Goal: Information Seeking & Learning: Check status

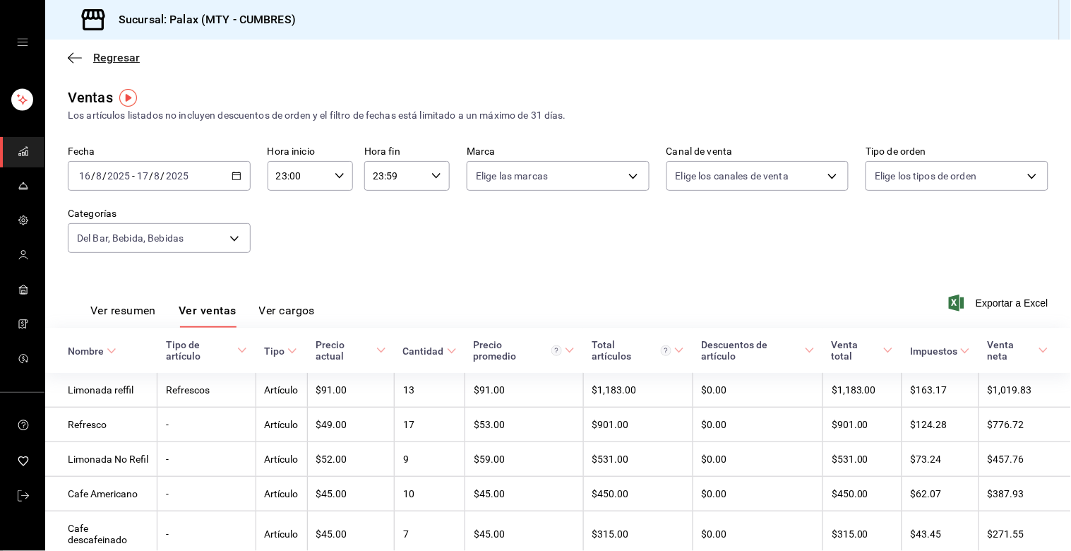
click at [71, 54] on icon "button" at bounding box center [71, 57] width 6 height 11
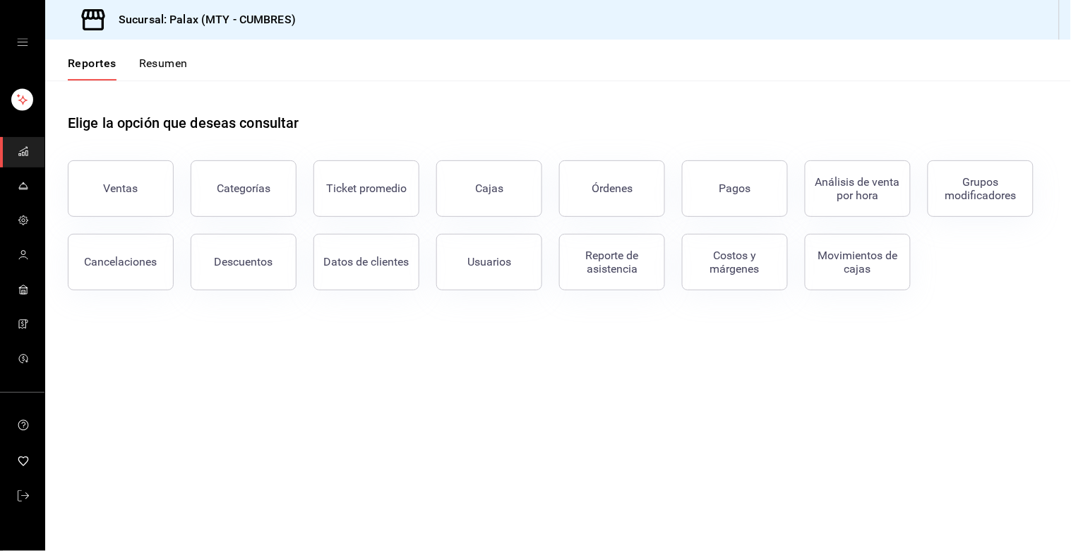
click at [71, 54] on div "Reportes Resumen" at bounding box center [116, 60] width 143 height 41
click at [175, 61] on button "Resumen" at bounding box center [163, 68] width 49 height 24
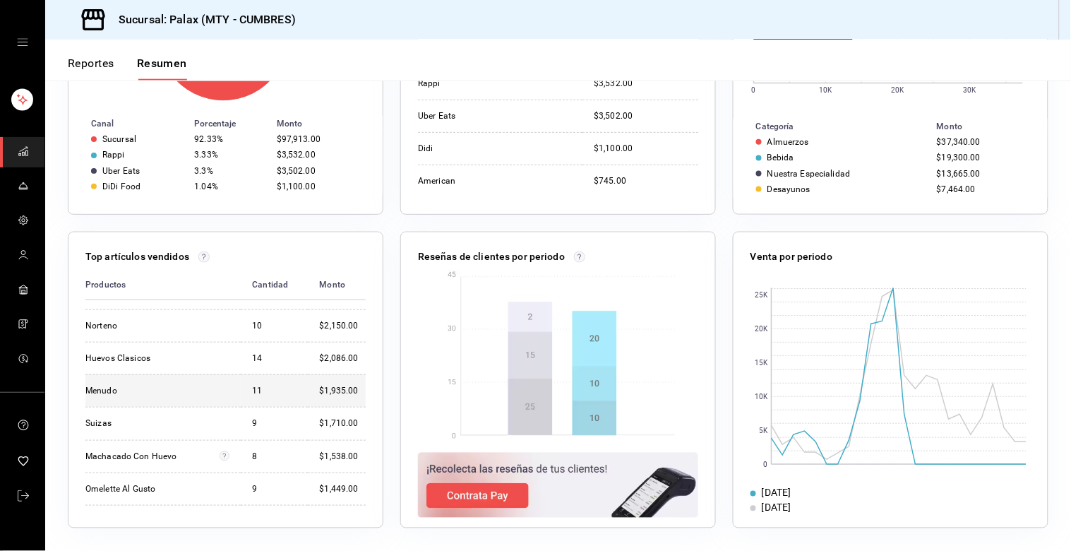
scroll to position [441, 0]
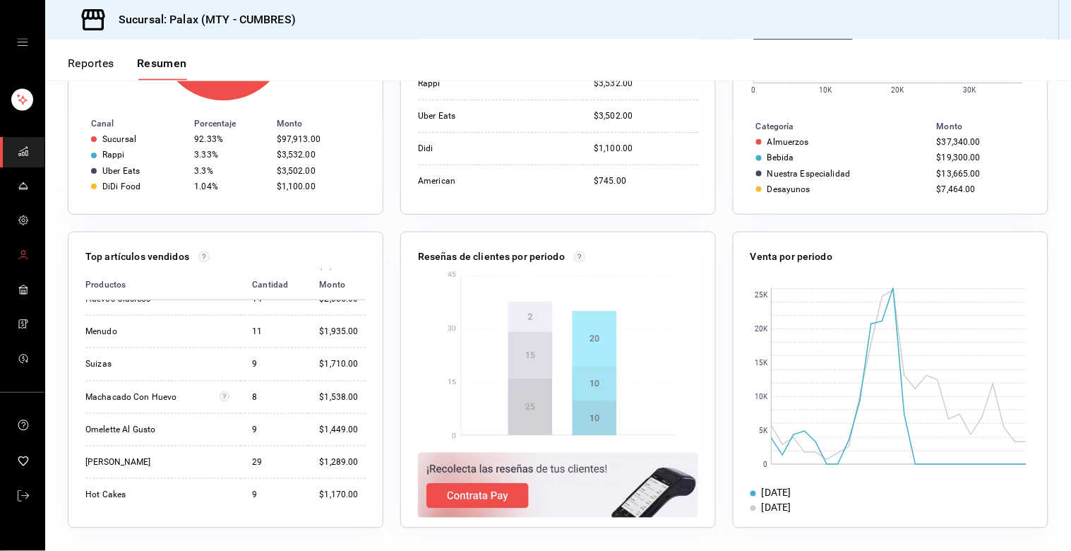
click at [23, 251] on icon "mailbox folders" at bounding box center [23, 254] width 11 height 11
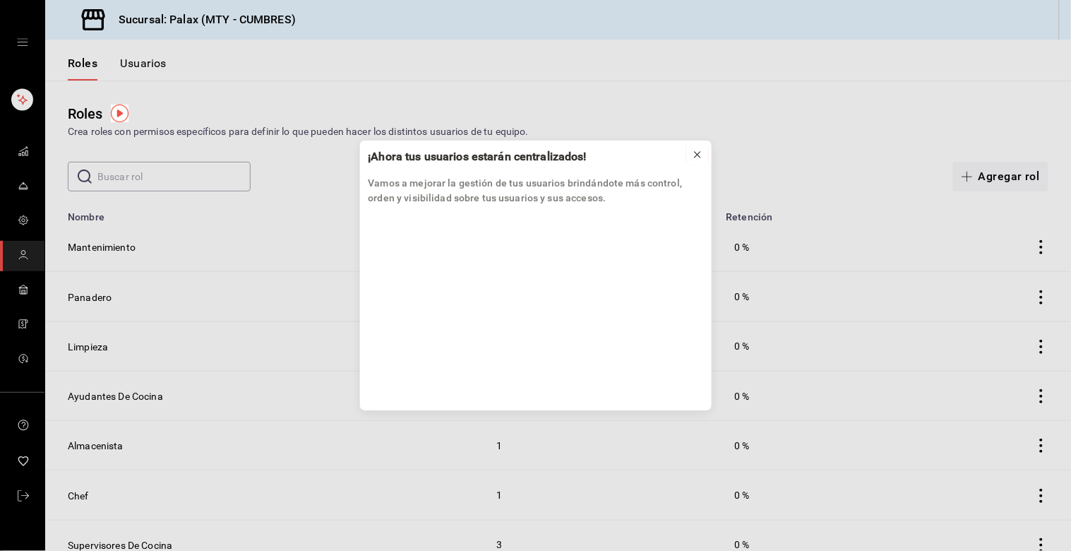
click at [702, 153] on icon at bounding box center [697, 154] width 11 height 11
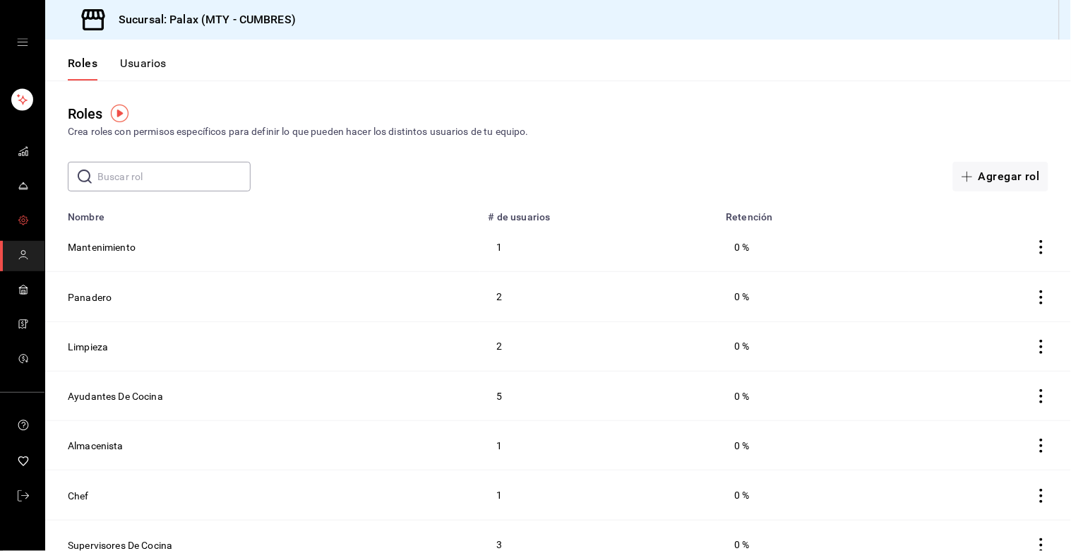
click at [25, 220] on icon "mailbox folders" at bounding box center [23, 220] width 11 height 11
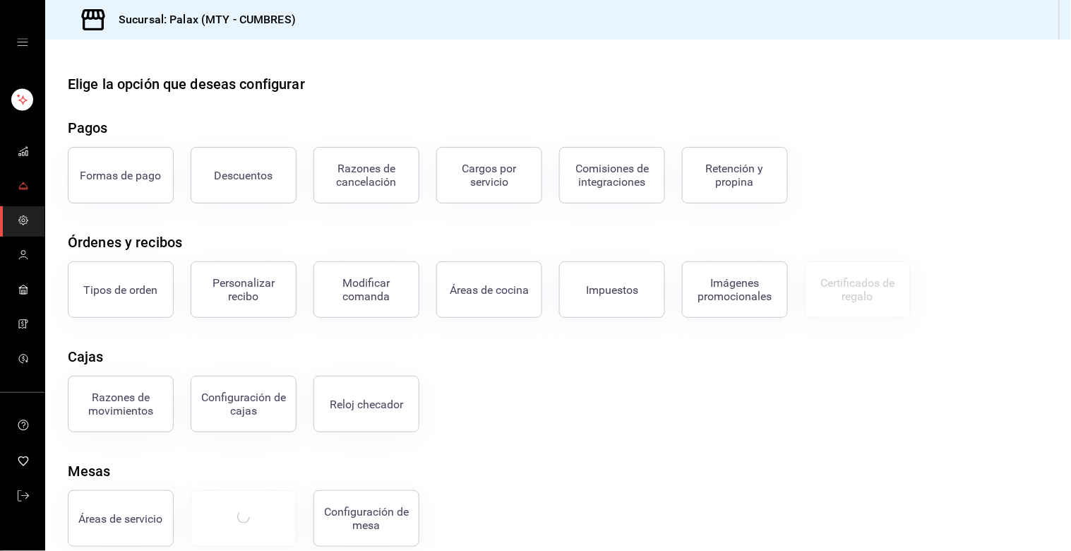
click at [23, 191] on span "mailbox folders" at bounding box center [23, 186] width 11 height 19
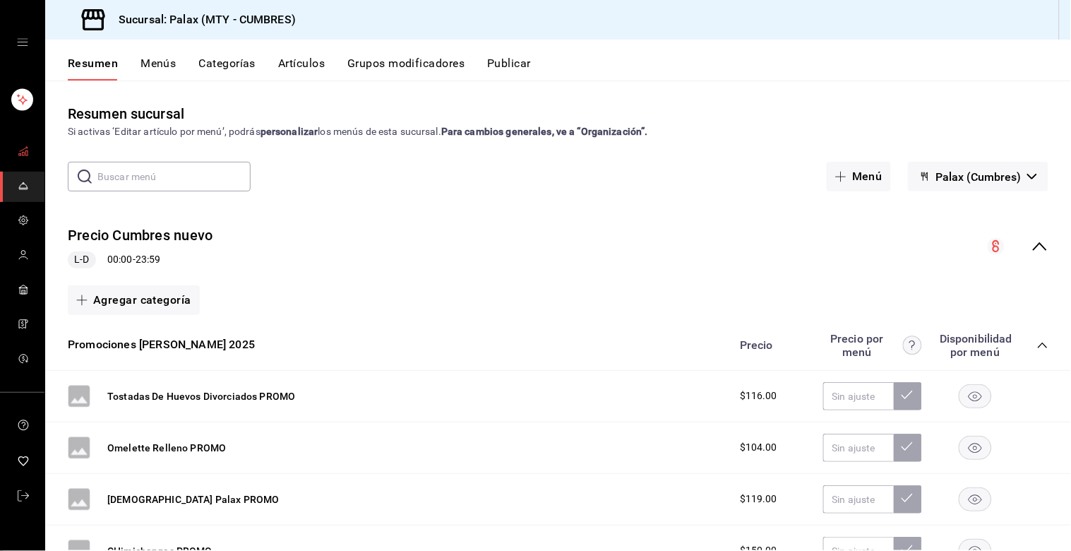
click at [22, 152] on rect "mailbox folders" at bounding box center [23, 154] width 2 height 4
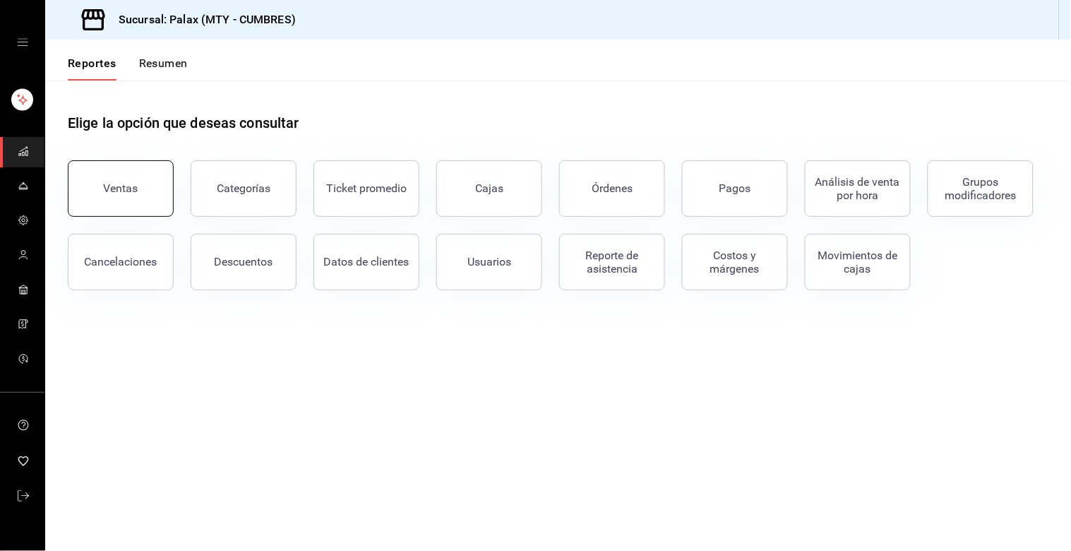
click at [143, 203] on button "Ventas" at bounding box center [121, 188] width 106 height 56
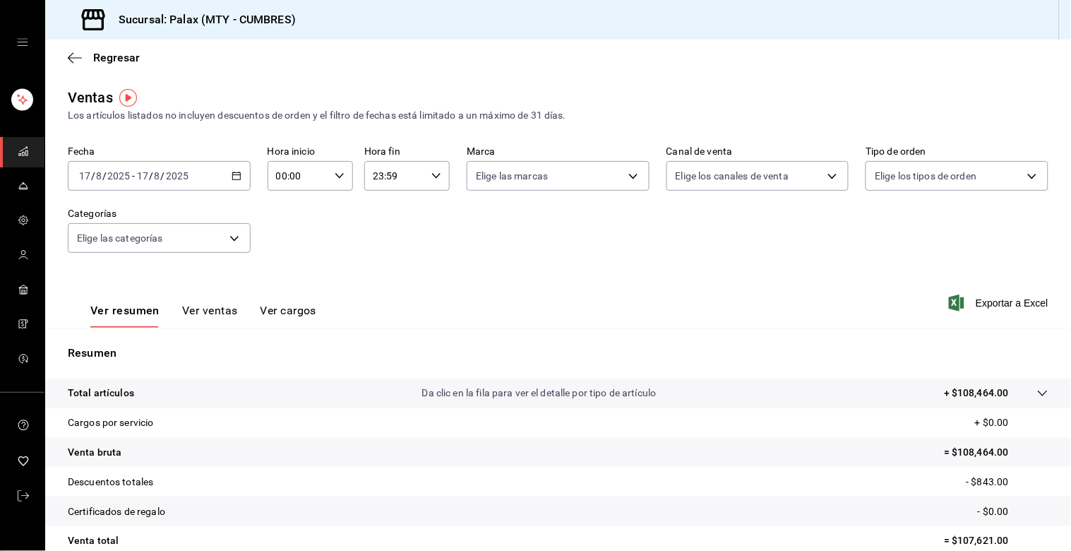
click at [234, 176] on icon "button" at bounding box center [237, 176] width 10 height 10
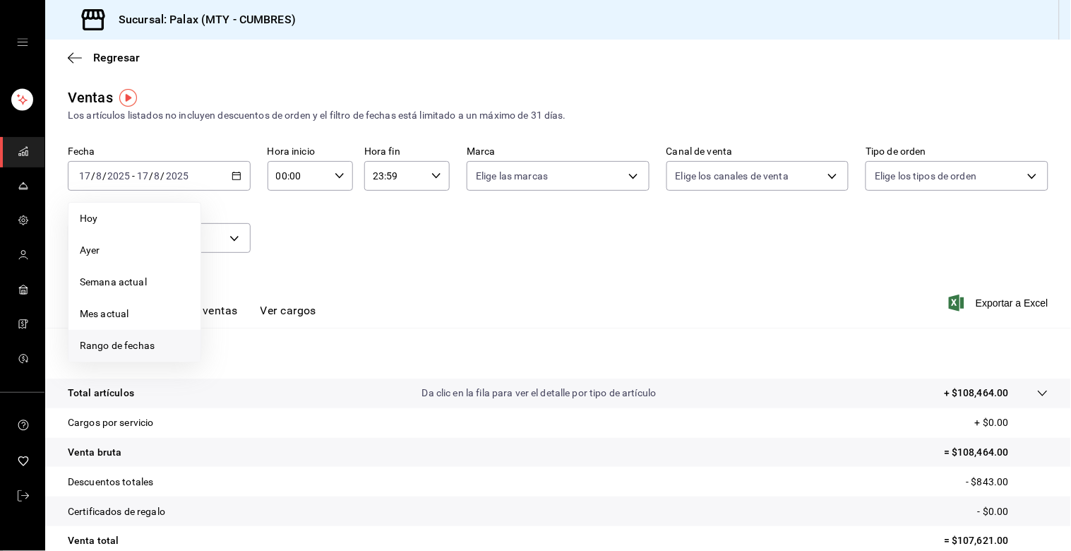
click at [138, 343] on span "Rango de fechas" at bounding box center [134, 345] width 109 height 15
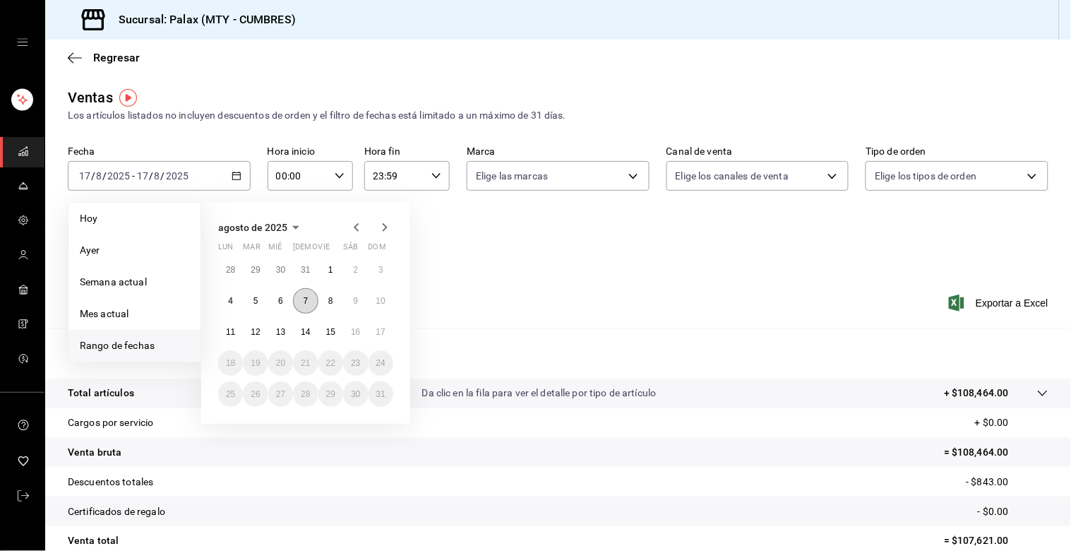
click at [308, 305] on button "7" at bounding box center [305, 300] width 25 height 25
click at [325, 332] on button "15" at bounding box center [330, 331] width 25 height 25
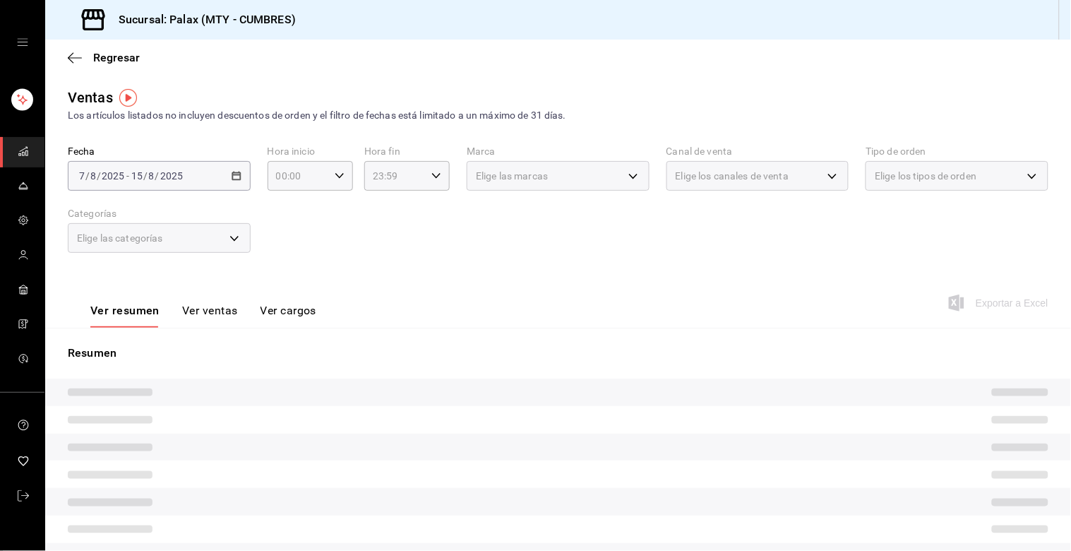
click at [229, 239] on div "Elige las categorías" at bounding box center [159, 238] width 183 height 30
click at [232, 236] on div "Elige las categorías" at bounding box center [159, 238] width 183 height 30
click at [234, 239] on div "Elige las categorías" at bounding box center [159, 238] width 183 height 30
click at [589, 179] on div "Elige las marcas" at bounding box center [558, 176] width 183 height 30
click at [210, 212] on label "Categorías" at bounding box center [159, 214] width 183 height 10
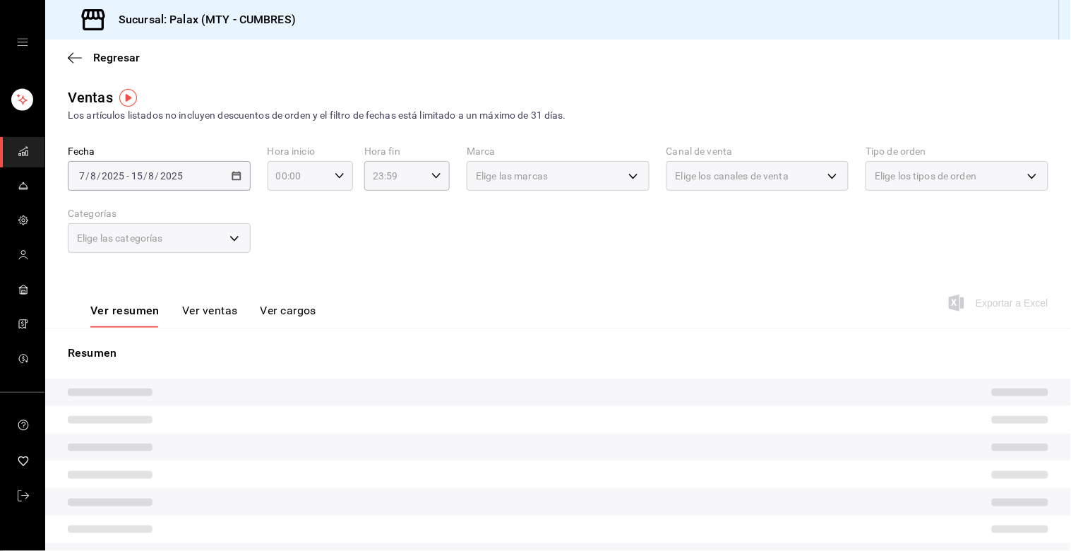
click at [337, 174] on icon "button" at bounding box center [340, 176] width 10 height 10
click at [337, 174] on div at bounding box center [535, 275] width 1071 height 551
click at [626, 177] on div "Elige las marcas" at bounding box center [558, 176] width 183 height 30
click at [231, 237] on div "Elige las categorías" at bounding box center [159, 238] width 183 height 30
click at [215, 314] on button "Ver ventas" at bounding box center [210, 316] width 56 height 24
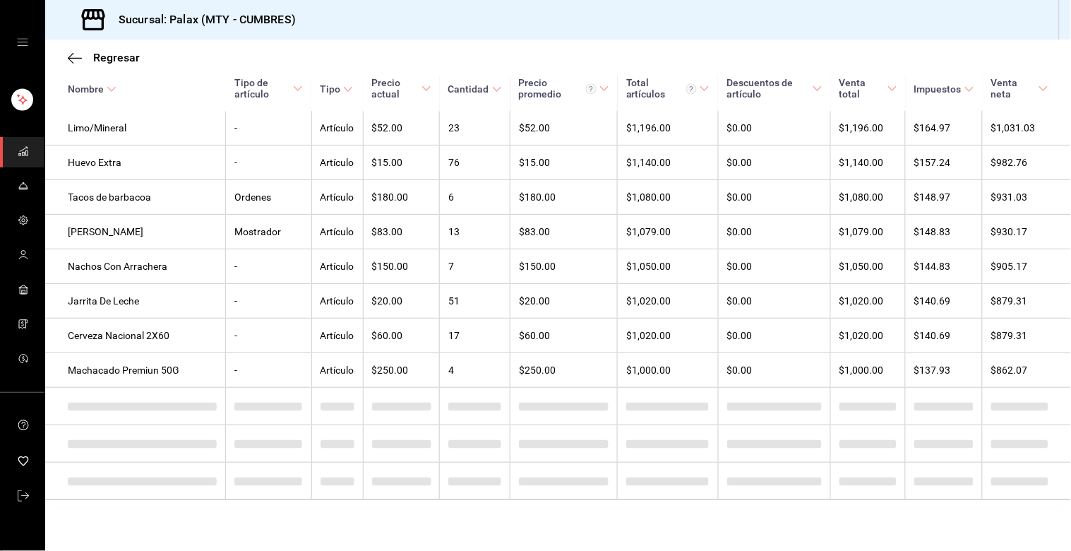
scroll to position [4831, 0]
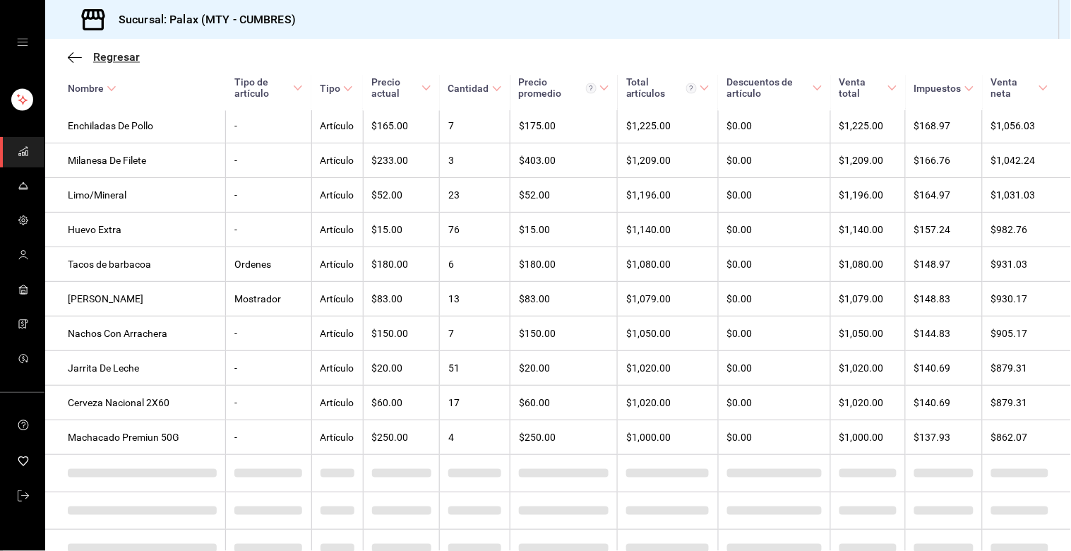
click at [82, 61] on span "Regresar" at bounding box center [104, 57] width 72 height 13
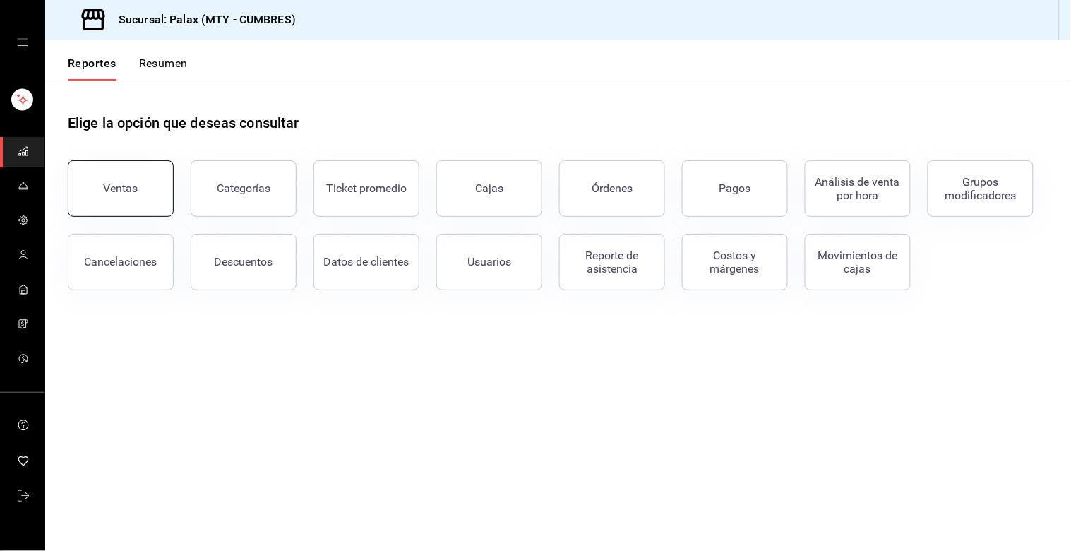
click at [135, 203] on button "Ventas" at bounding box center [121, 188] width 106 height 56
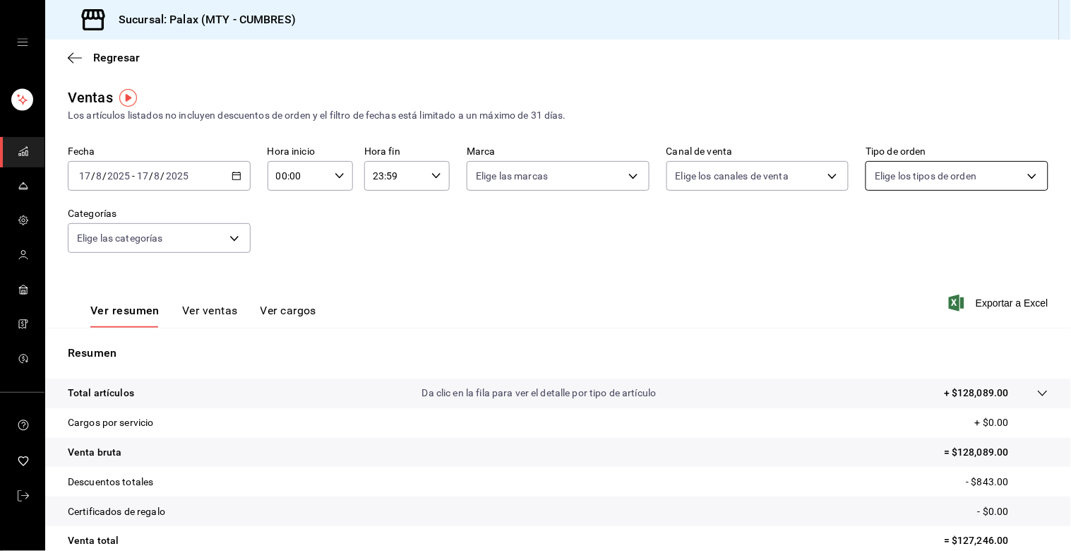
click at [867, 172] on body "Sucursal: Palax (MTY - CUMBRES) Regresar Ventas Los artículos listados no inclu…" at bounding box center [535, 275] width 1071 height 551
click at [865, 172] on div at bounding box center [535, 275] width 1071 height 551
click at [803, 170] on body "Sucursal: Palax (MTY - CUMBRES) Regresar Ventas Los artículos listados no inclu…" at bounding box center [535, 275] width 1071 height 551
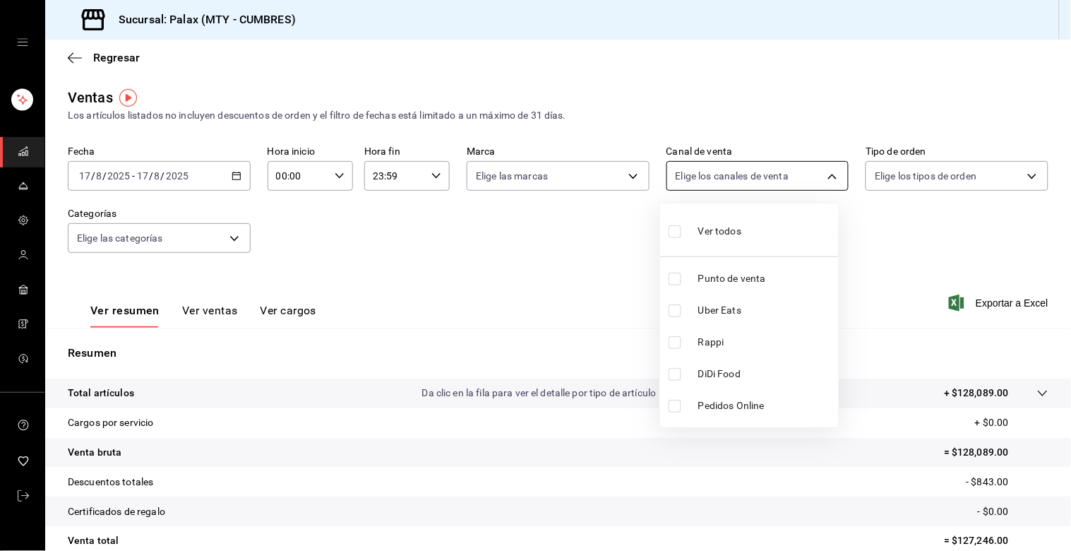
click at [803, 170] on div at bounding box center [535, 275] width 1071 height 551
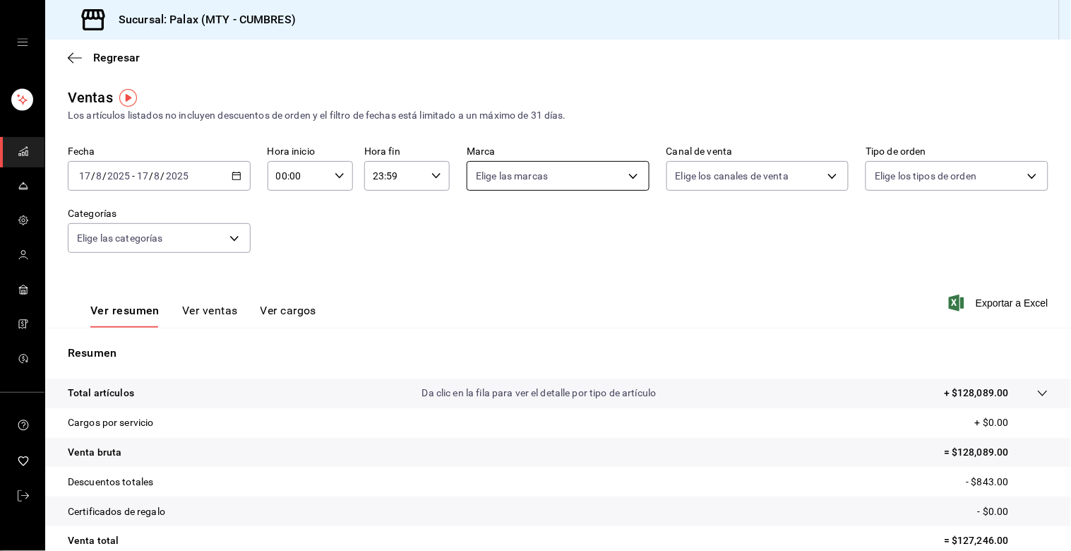
click at [623, 175] on body "Sucursal: Palax (MTY - CUMBRES) Regresar Ventas Los artículos listados no inclu…" at bounding box center [535, 275] width 1071 height 551
click at [623, 175] on div at bounding box center [535, 275] width 1071 height 551
click at [220, 241] on body "Sucursal: Palax (MTY - CUMBRES) Regresar Ventas Los artículos listados no inclu…" at bounding box center [535, 275] width 1071 height 551
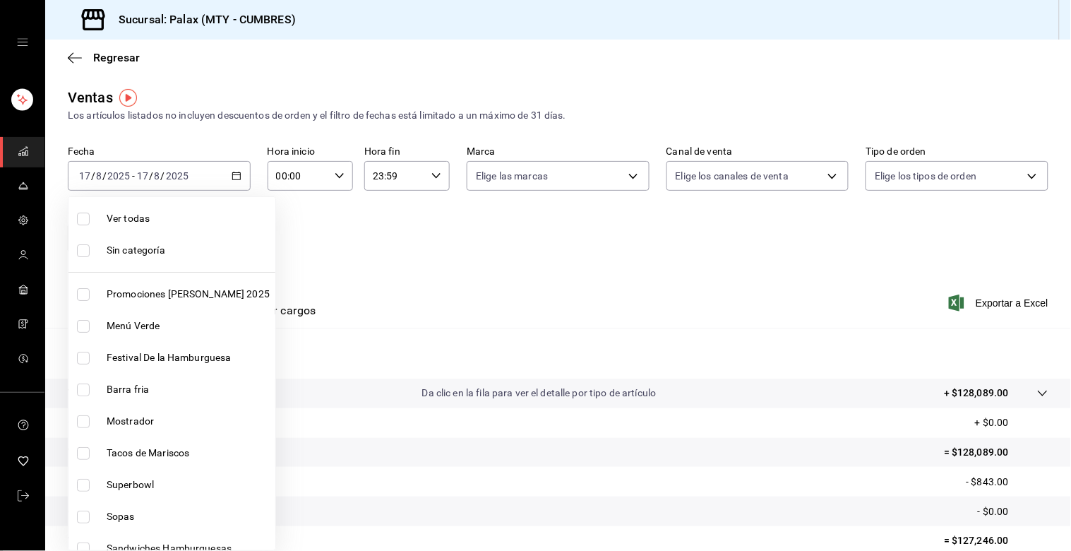
click at [336, 215] on div at bounding box center [535, 275] width 1071 height 551
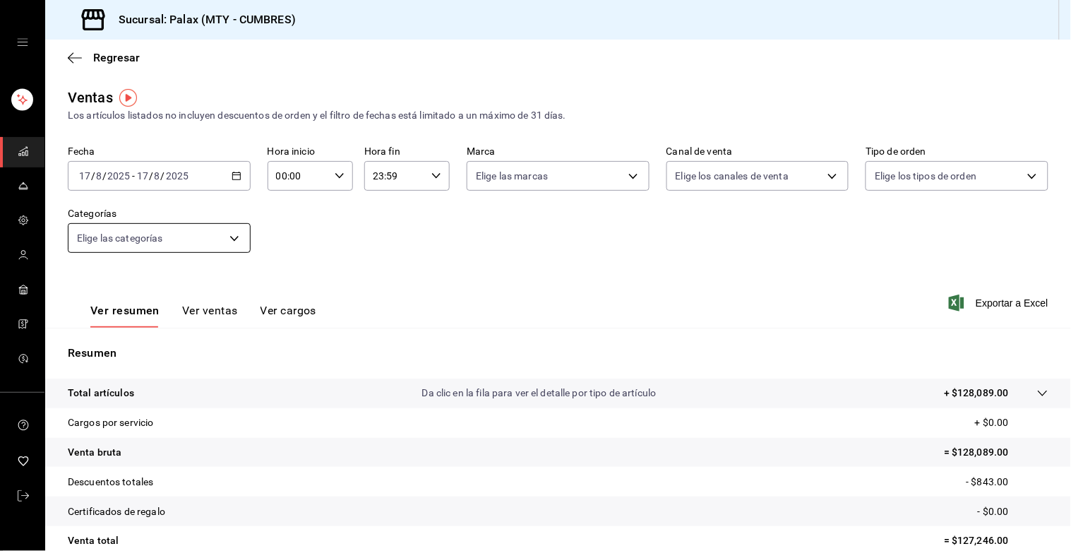
click at [224, 241] on body "Sucursal: Palax (MTY - CUMBRES) Regresar Ventas Los artículos listados no inclu…" at bounding box center [535, 275] width 1071 height 551
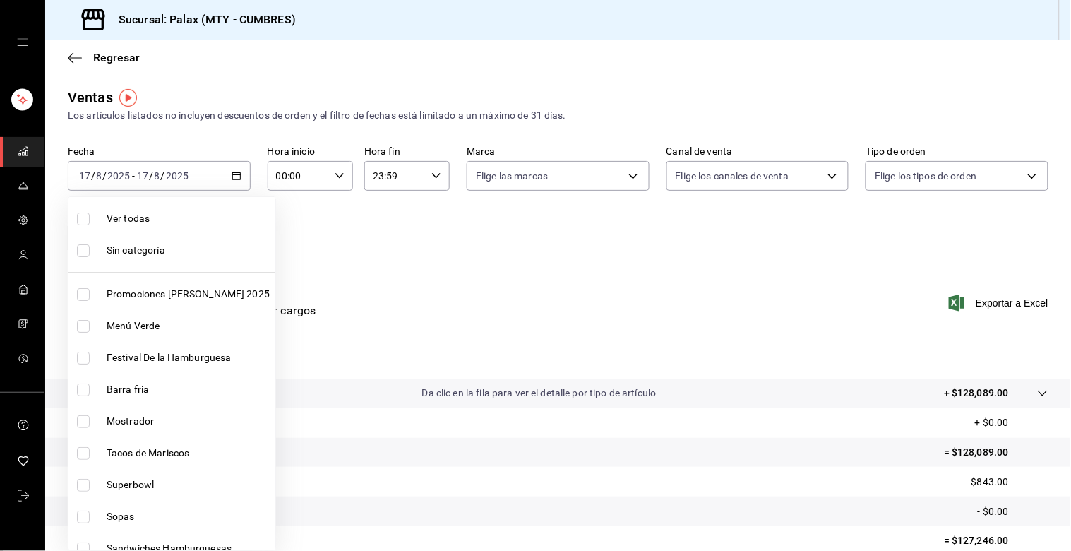
click at [363, 222] on div at bounding box center [535, 275] width 1071 height 551
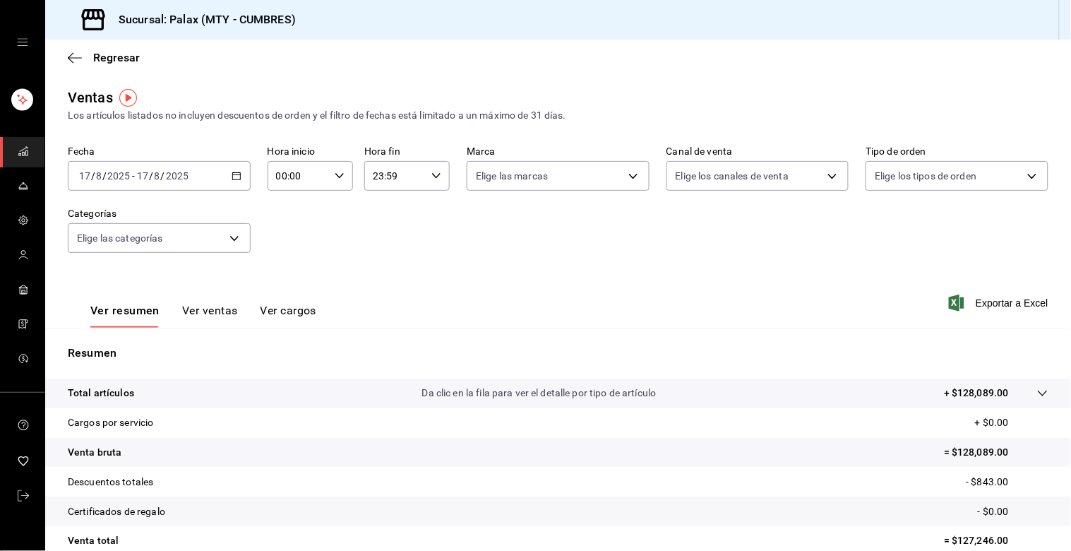
click at [224, 309] on button "Ver ventas" at bounding box center [210, 316] width 56 height 24
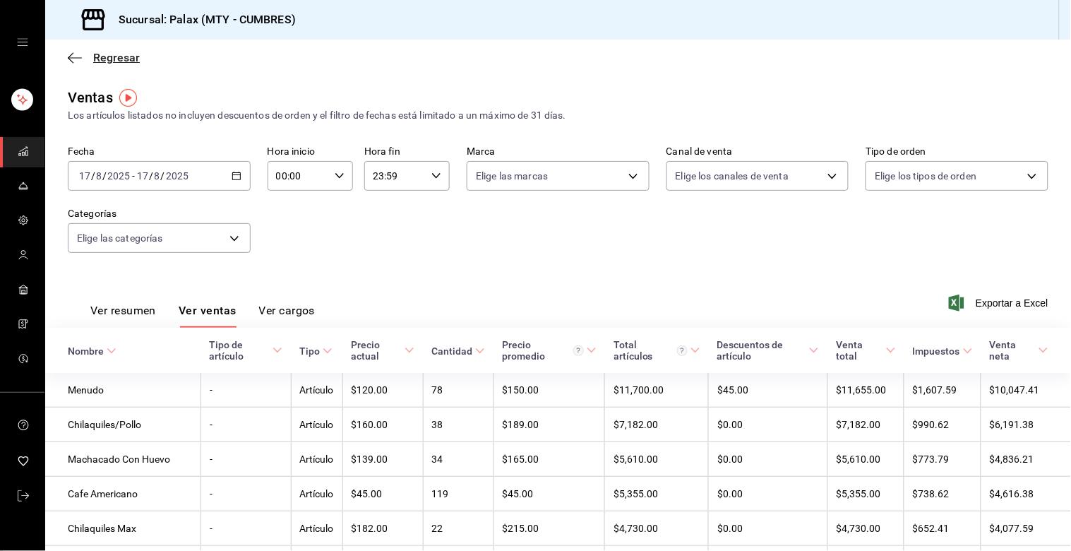
click at [94, 58] on span "Regresar" at bounding box center [116, 57] width 47 height 13
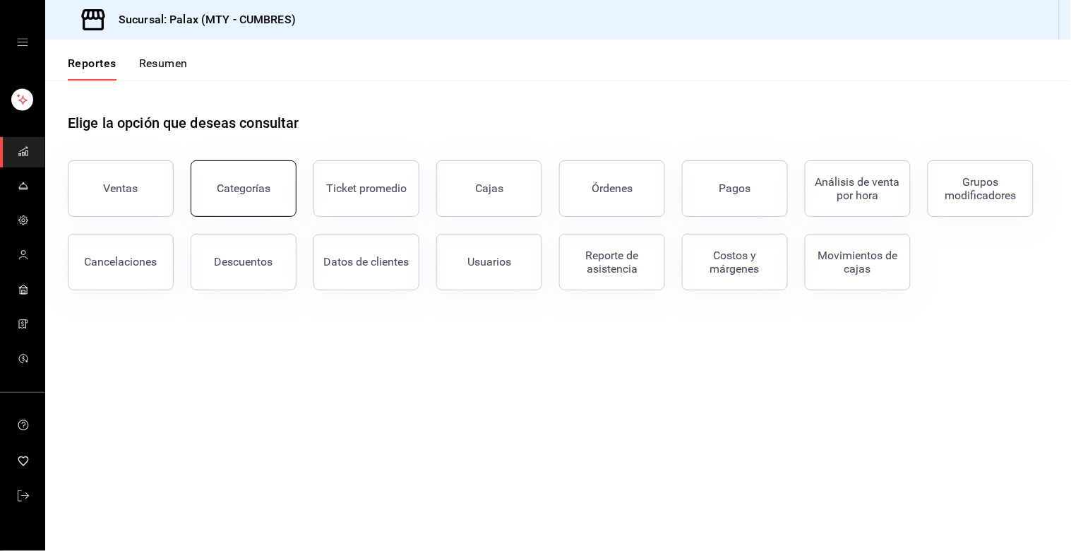
click at [272, 199] on button "Categorías" at bounding box center [244, 188] width 106 height 56
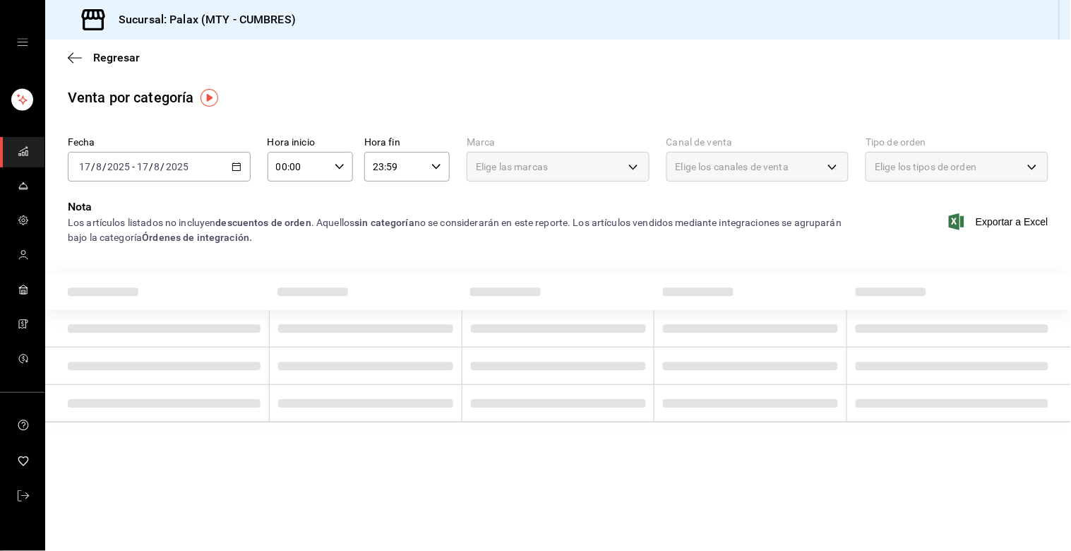
click at [833, 161] on div "Elige los canales de venta" at bounding box center [757, 167] width 183 height 30
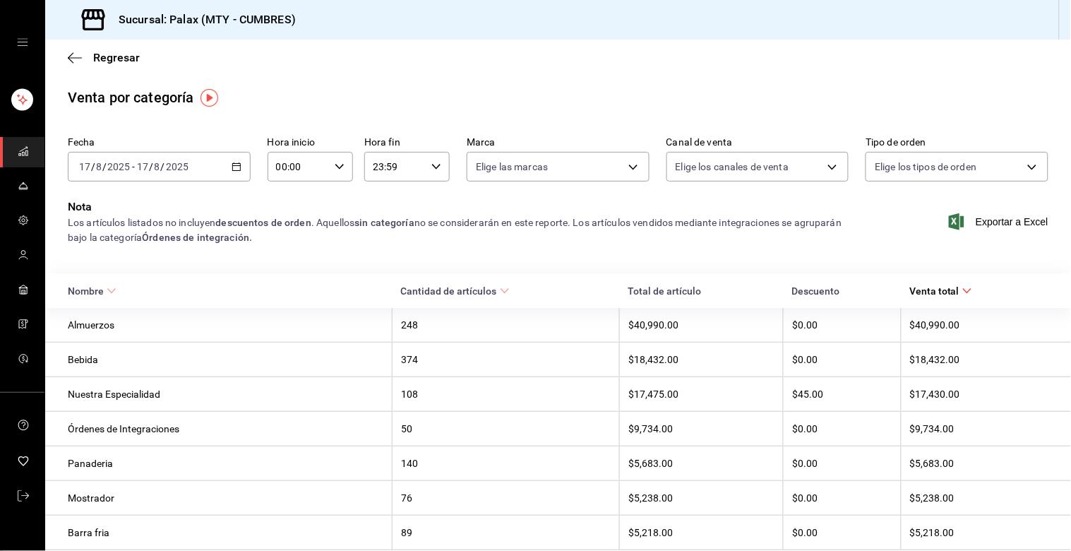
click at [707, 59] on div "Regresar" at bounding box center [558, 58] width 1026 height 36
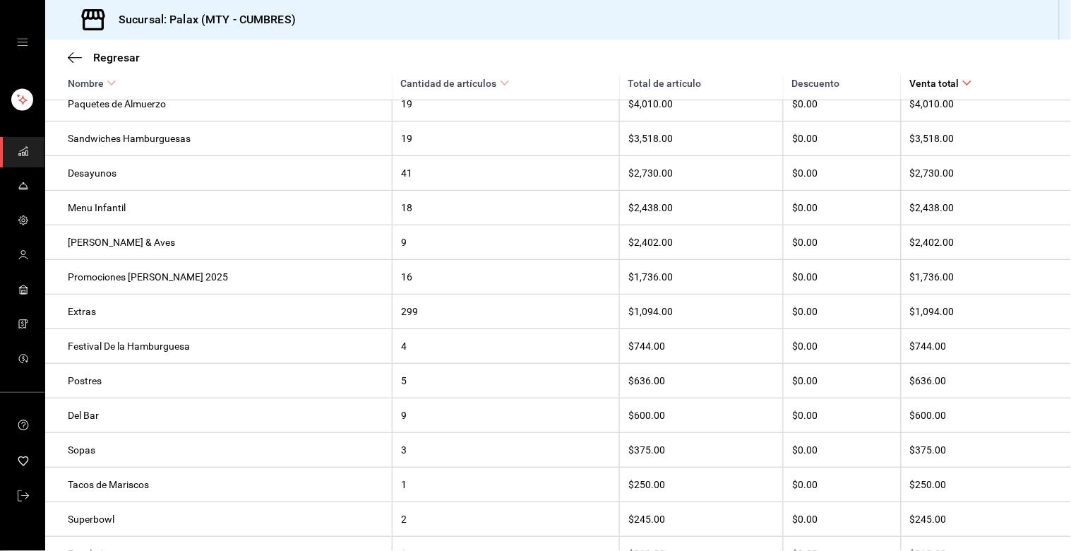
scroll to position [643, 0]
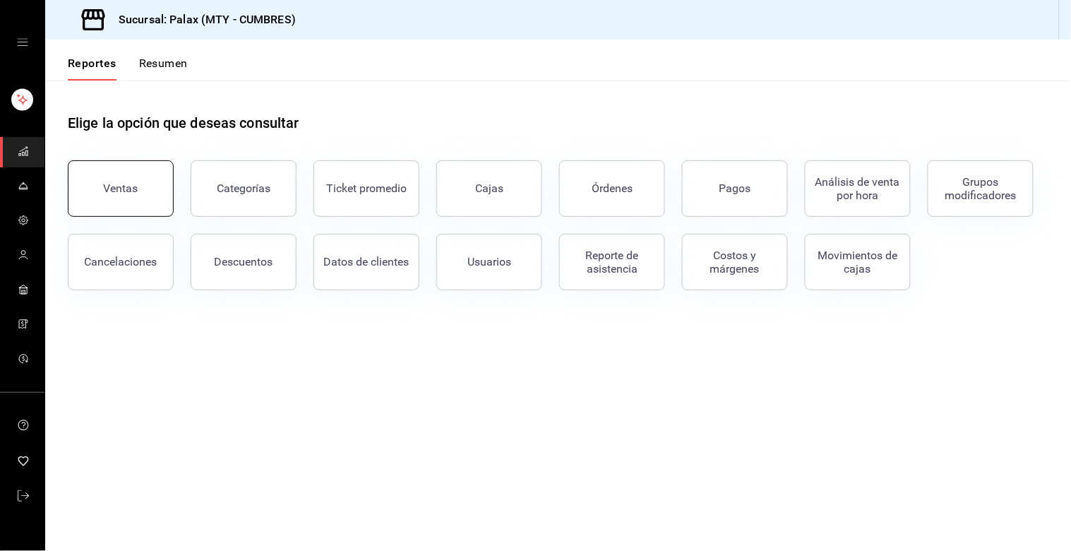
click at [124, 198] on button "Ventas" at bounding box center [121, 188] width 106 height 56
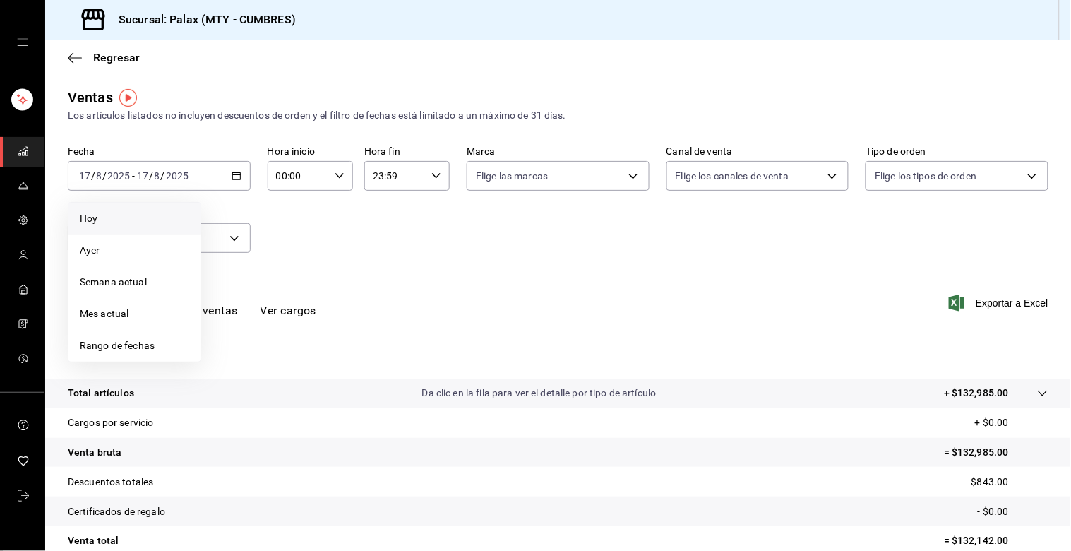
click at [102, 216] on span "Hoy" at bounding box center [134, 218] width 109 height 15
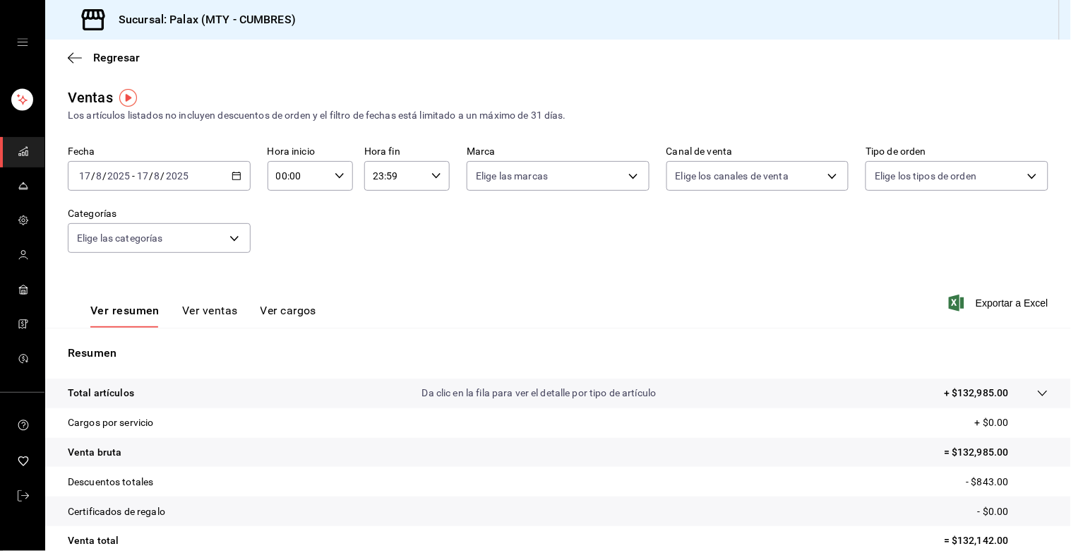
click at [339, 178] on icon "button" at bounding box center [340, 176] width 10 height 10
click at [283, 209] on span "07" at bounding box center [286, 214] width 20 height 11
type input "07:00"
click at [328, 210] on span "00" at bounding box center [328, 212] width 20 height 11
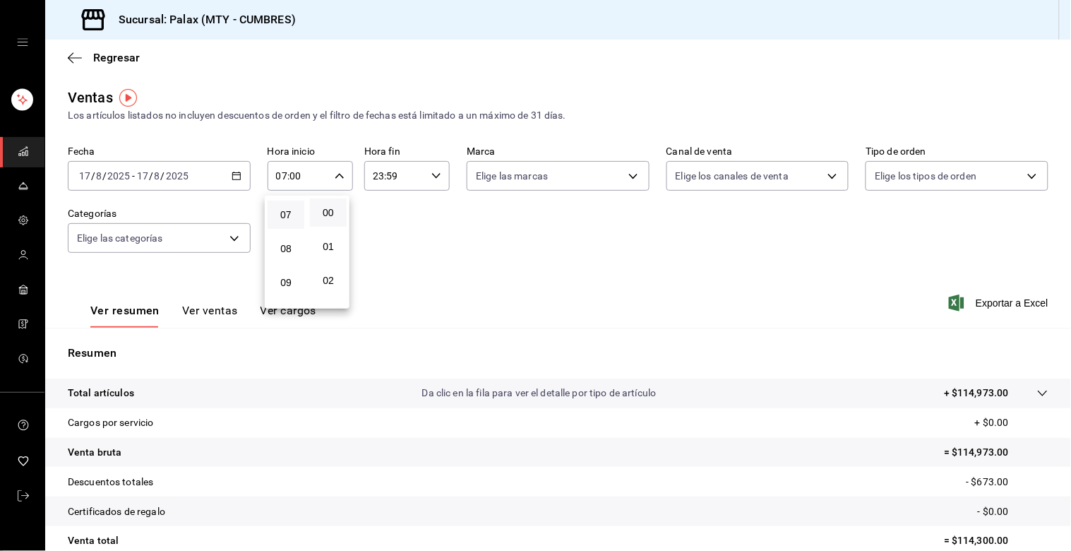
click at [328, 205] on button "00" at bounding box center [328, 212] width 37 height 28
click at [376, 174] on div at bounding box center [535, 275] width 1071 height 551
click at [378, 174] on input "23:59" at bounding box center [394, 176] width 61 height 28
click at [379, 251] on button "15" at bounding box center [382, 250] width 37 height 28
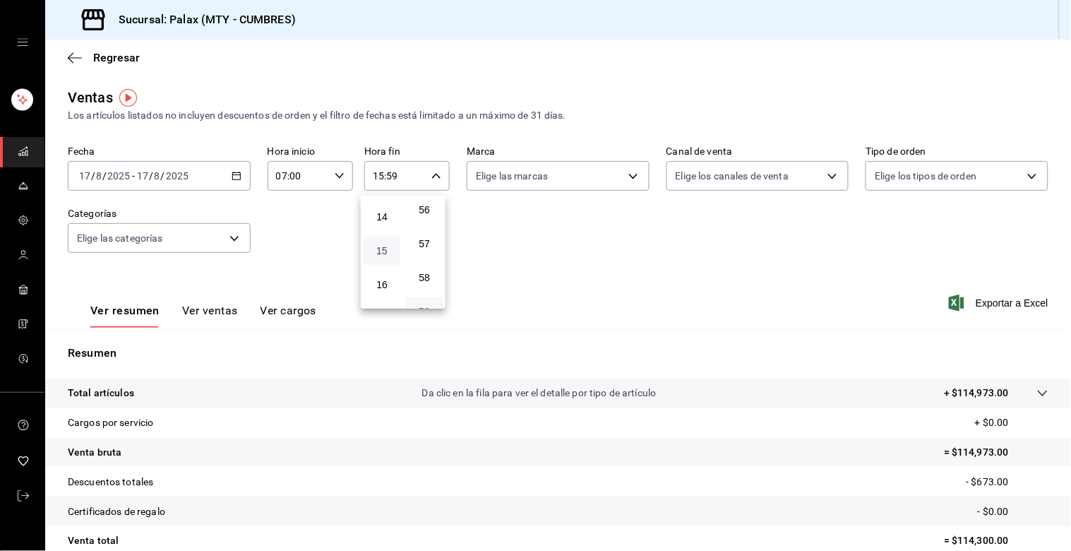
click at [388, 246] on span "15" at bounding box center [382, 250] width 20 height 11
click at [423, 207] on span "00" at bounding box center [424, 212] width 20 height 11
type input "15:00"
click at [507, 220] on div at bounding box center [535, 275] width 1071 height 551
click at [234, 237] on body "Sucursal: Palax (MTY - CUMBRES) Regresar Ventas Los artículos listados no inclu…" at bounding box center [535, 275] width 1071 height 551
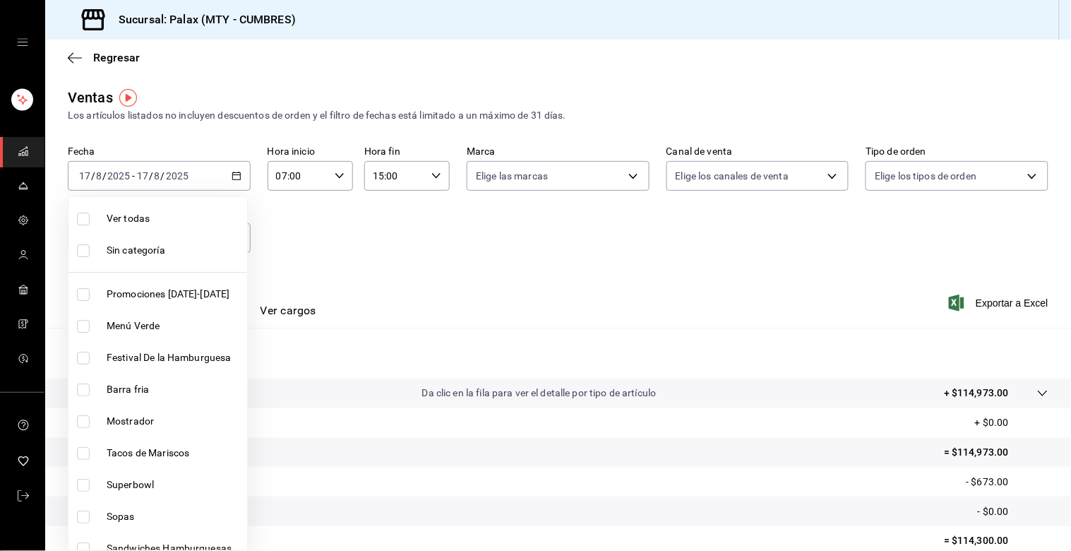
click at [86, 425] on input "checkbox" at bounding box center [83, 421] width 13 height 13
checkbox input "true"
type input "f2dae4ce-bbab-4ca5-92d1-59dc07dbf672"
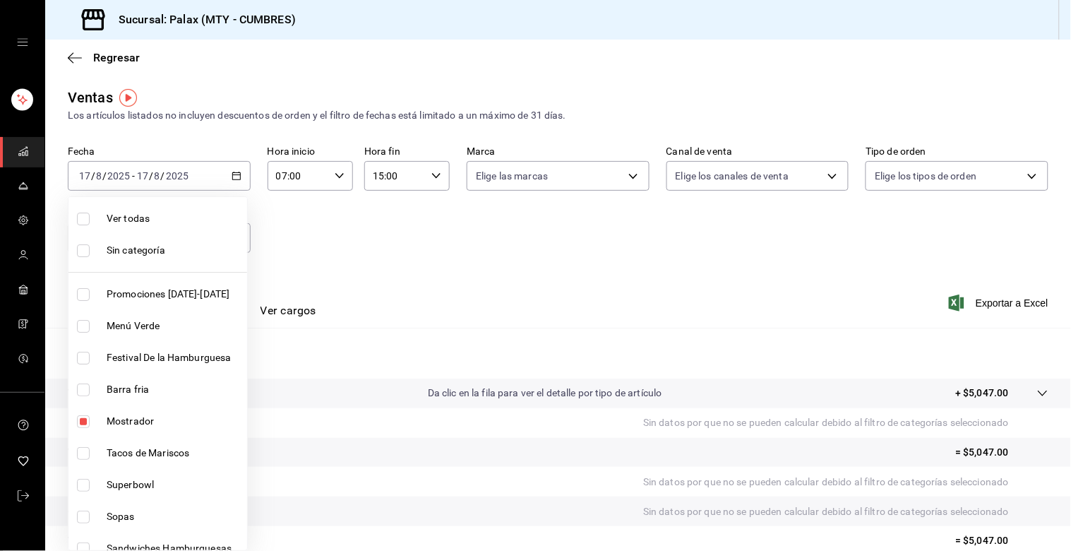
click at [400, 239] on div at bounding box center [535, 275] width 1071 height 551
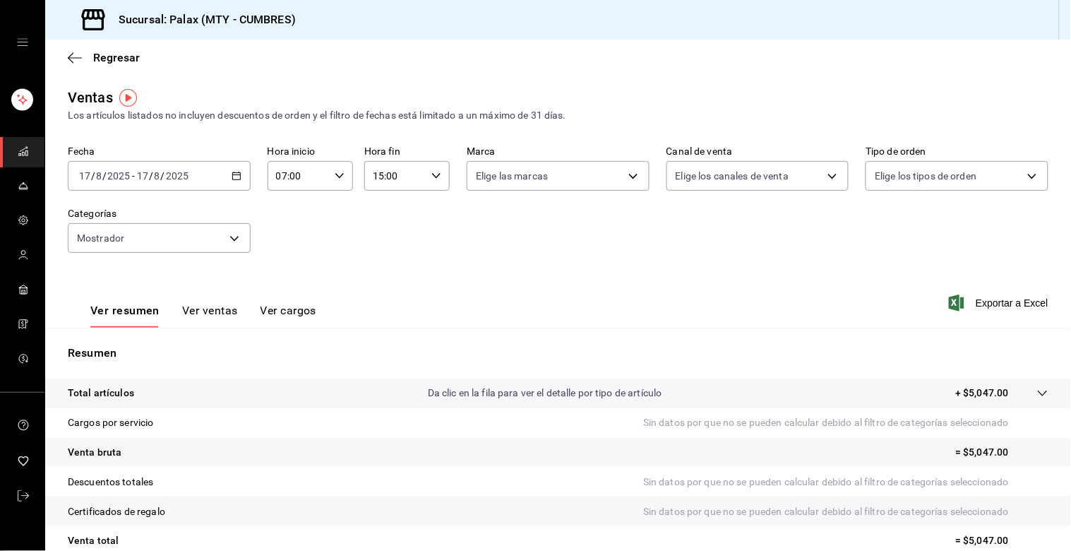
click at [220, 309] on button "Ver ventas" at bounding box center [210, 316] width 56 height 24
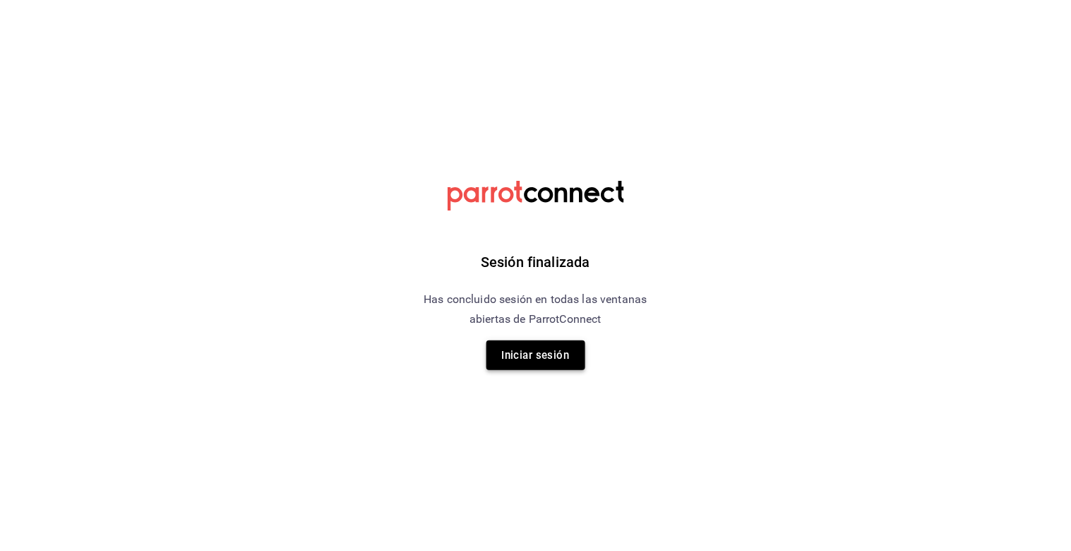
click at [556, 350] on button "Iniciar sesión" at bounding box center [535, 355] width 99 height 30
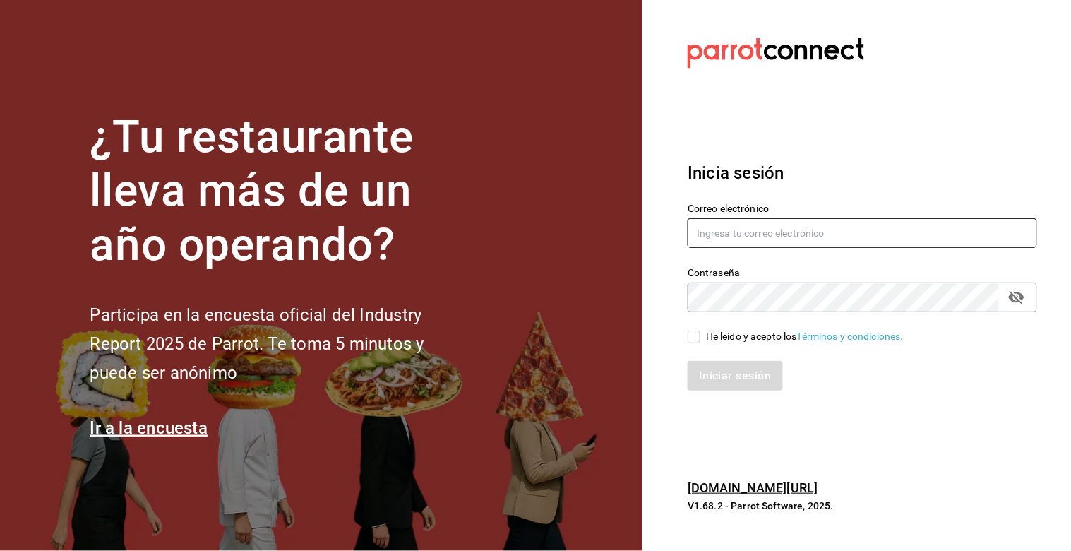
type input "julian.truhso@hotmail.com"
click at [694, 337] on input "He leído y acepto los Términos y condiciones." at bounding box center [693, 336] width 13 height 13
checkbox input "true"
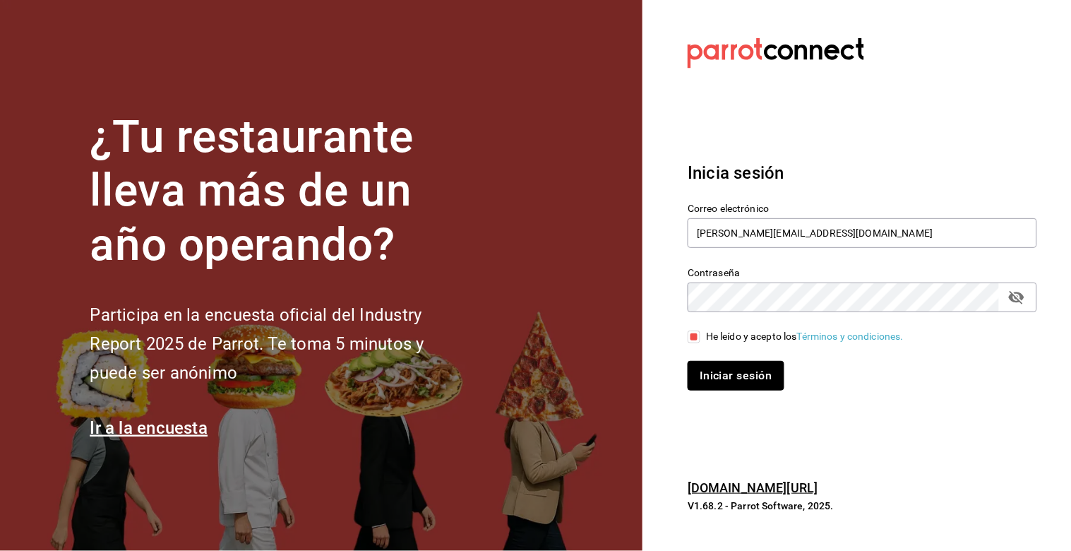
click at [722, 373] on button "Iniciar sesión" at bounding box center [735, 376] width 96 height 30
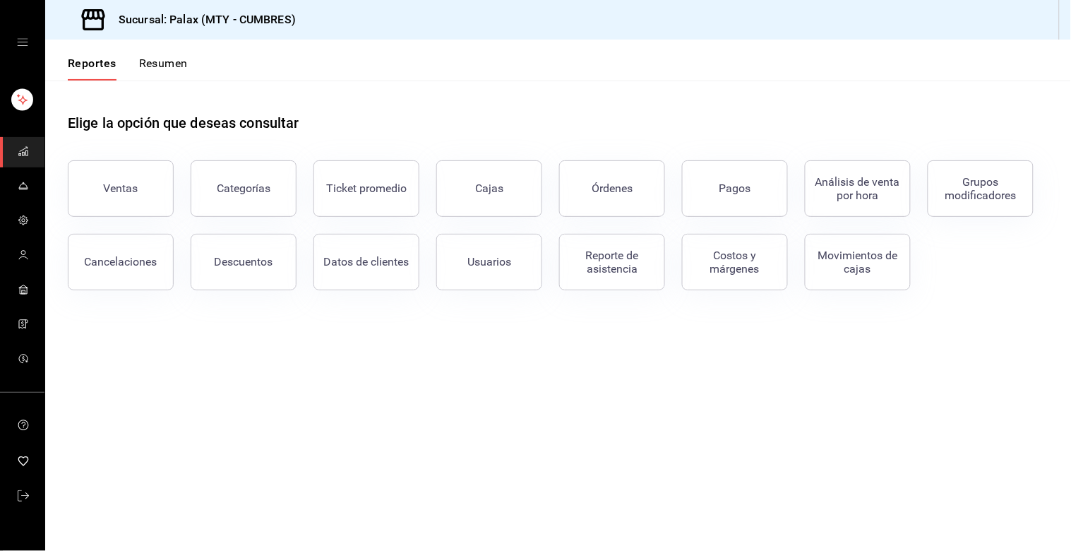
click at [130, 179] on button "Ventas" at bounding box center [121, 188] width 106 height 56
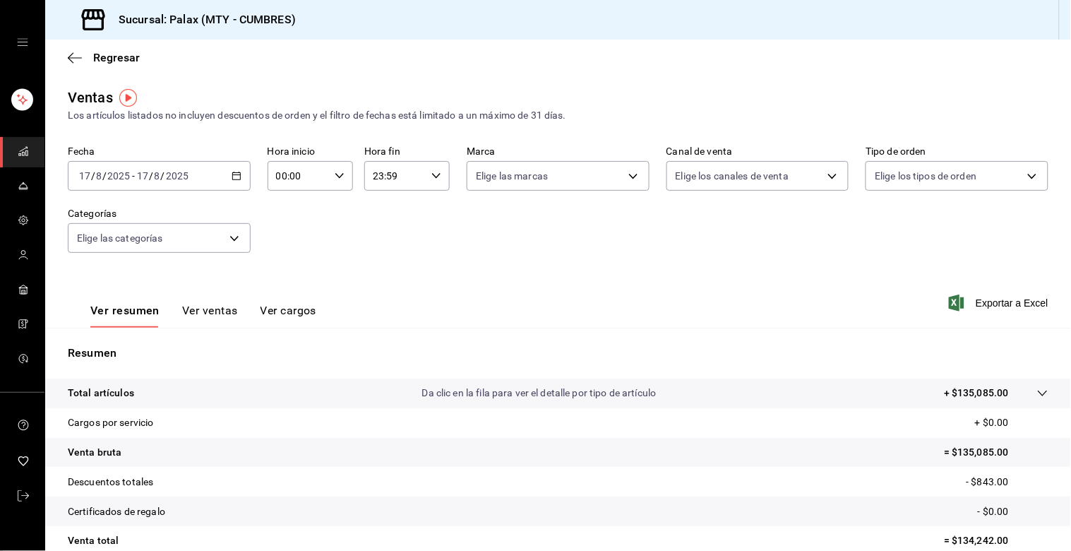
click at [282, 179] on input "00:00" at bounding box center [298, 176] width 61 height 28
click at [285, 212] on span "07" at bounding box center [286, 214] width 20 height 11
type input "07:00"
click at [329, 209] on span "00" at bounding box center [328, 212] width 20 height 11
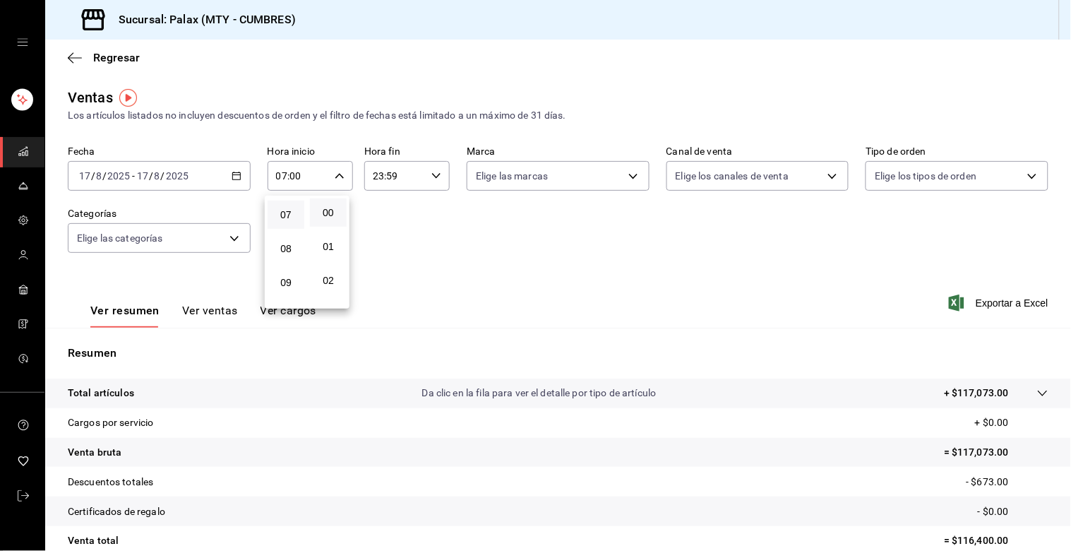
click at [375, 177] on div at bounding box center [535, 275] width 1071 height 551
click at [374, 179] on input "23:59" at bounding box center [394, 176] width 61 height 28
click at [383, 259] on span "15" at bounding box center [382, 263] width 20 height 11
click at [389, 177] on div at bounding box center [535, 275] width 1071 height 551
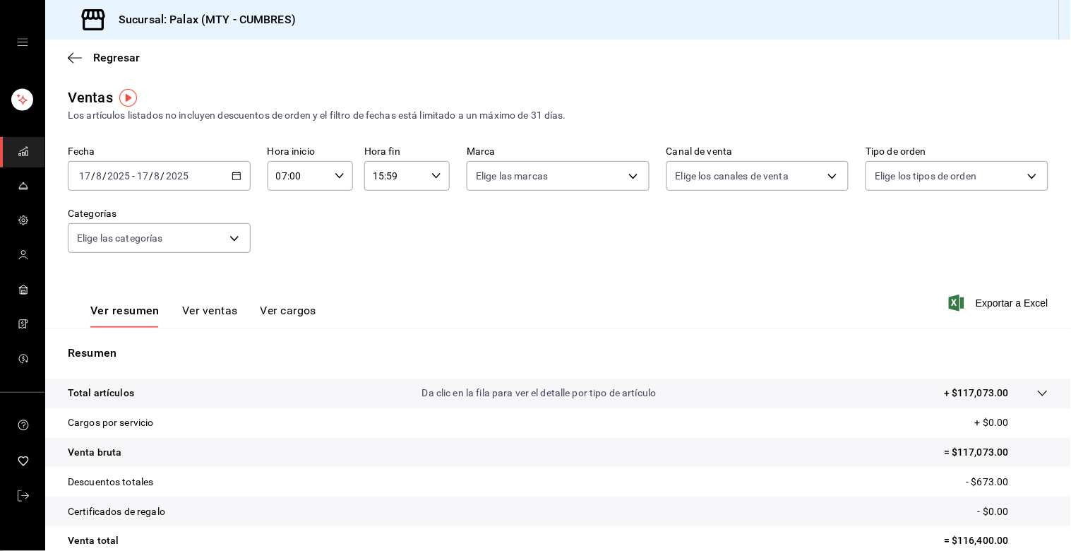
click at [399, 174] on input "15:59" at bounding box center [394, 176] width 61 height 28
click at [426, 214] on span "00" at bounding box center [424, 212] width 20 height 11
type input "15:00"
click at [311, 230] on div at bounding box center [535, 275] width 1071 height 551
click at [230, 243] on body "Sucursal: Palax (MTY - CUMBRES) Regresar Ventas Los artículos listados no inclu…" at bounding box center [535, 275] width 1071 height 551
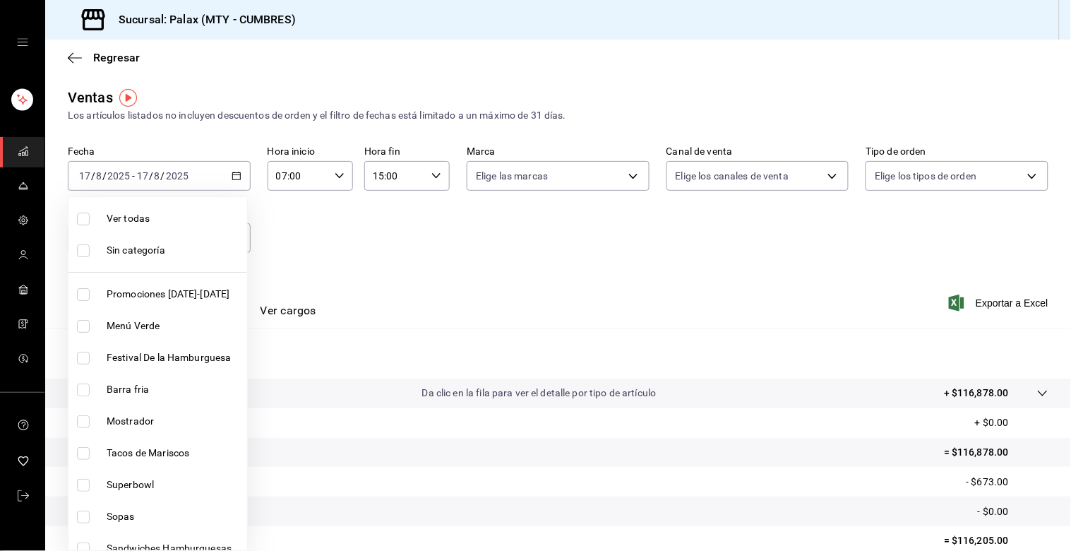
click at [99, 421] on li "Mostrador" at bounding box center [157, 421] width 179 height 32
type input "f2dae4ce-bbab-4ca5-92d1-59dc07dbf672"
checkbox input "true"
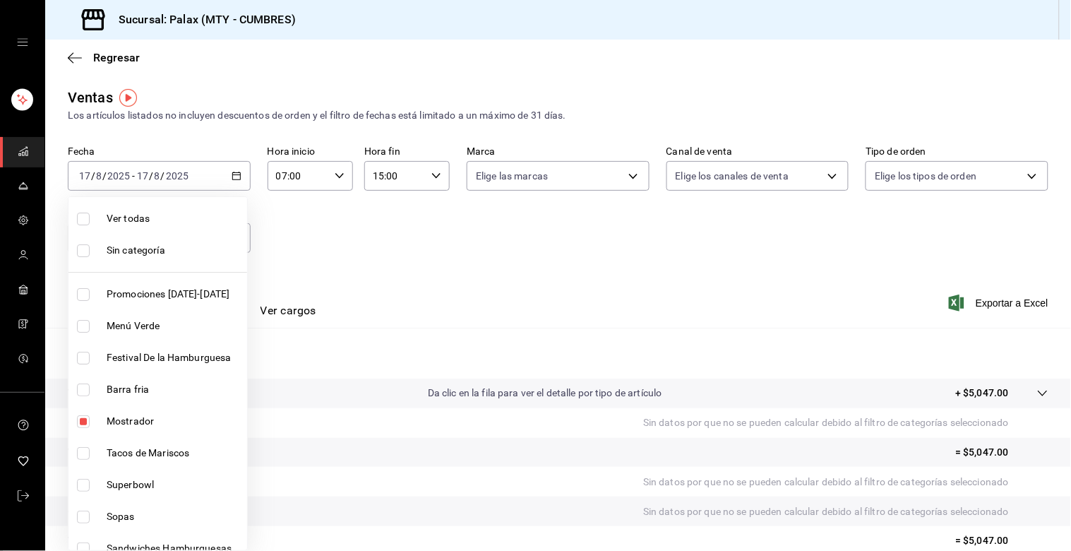
click at [356, 277] on div at bounding box center [535, 275] width 1071 height 551
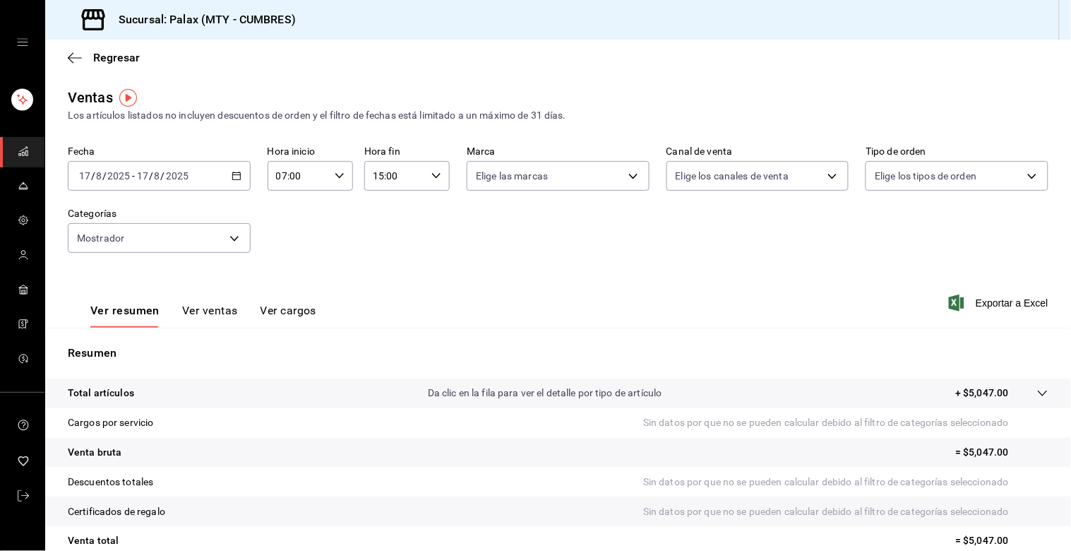
click at [202, 313] on button "Ver ventas" at bounding box center [210, 316] width 56 height 24
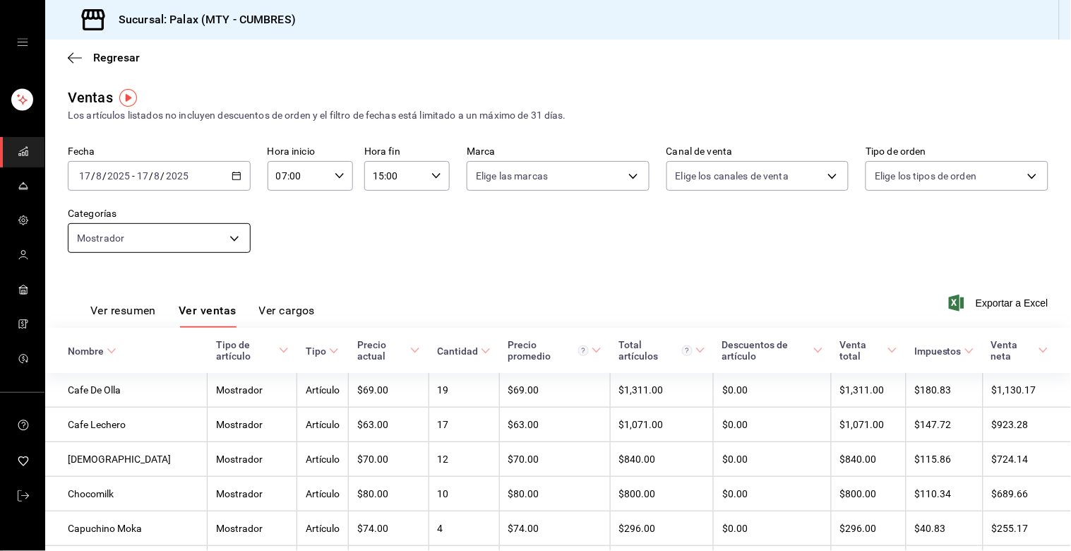
click at [234, 241] on body "Sucursal: Palax (MTY - CUMBRES) Regresar Ventas Los artículos listados no inclu…" at bounding box center [535, 275] width 1071 height 551
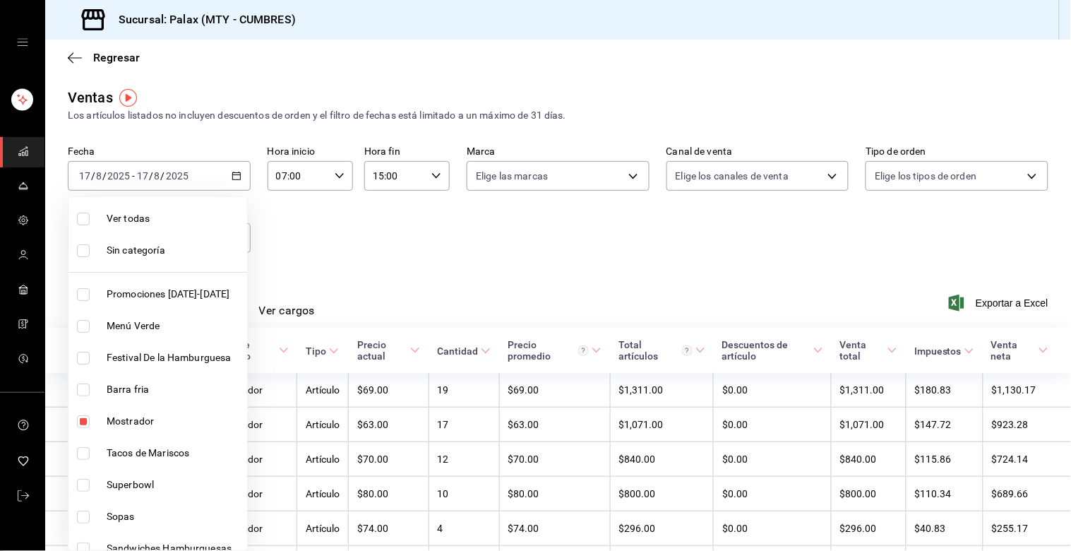
click at [86, 417] on input "checkbox" at bounding box center [83, 421] width 13 height 13
checkbox input "false"
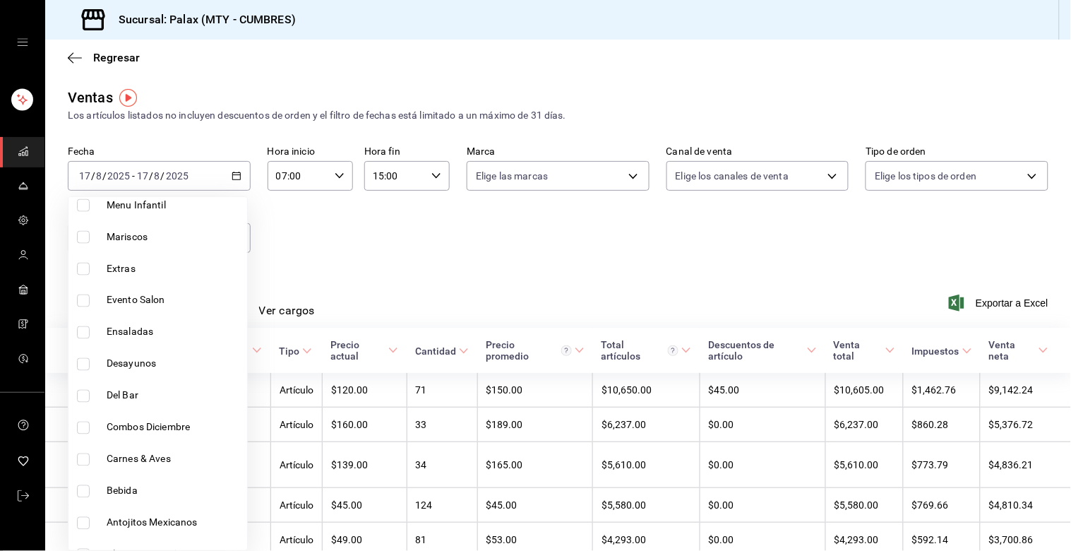
scroll to position [627, 0]
click at [86, 365] on input "checkbox" at bounding box center [83, 366] width 13 height 13
checkbox input "true"
type input "5041f980-30f3-428d-be8c-286edc227efb"
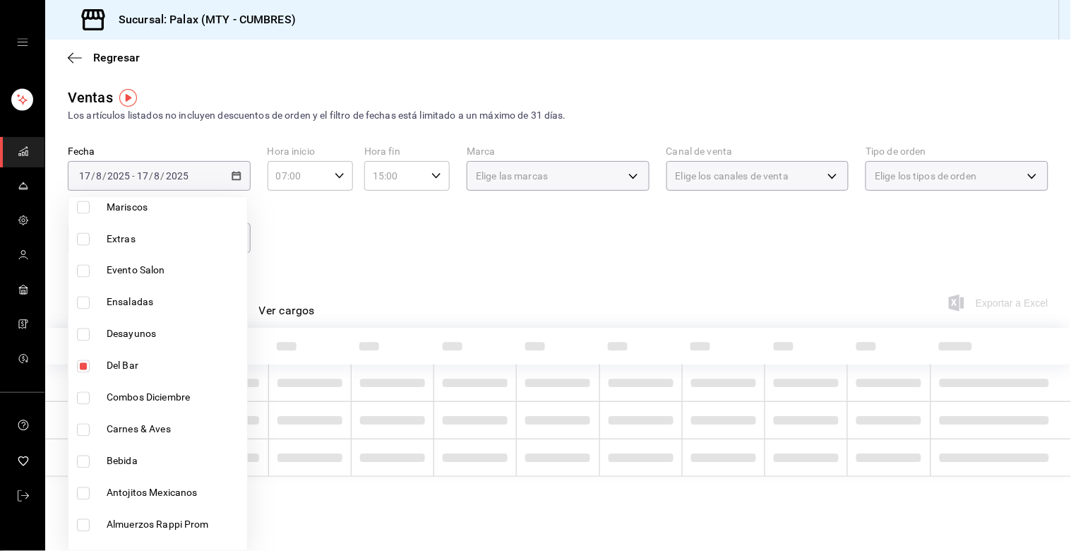
click at [496, 229] on div at bounding box center [535, 275] width 1071 height 551
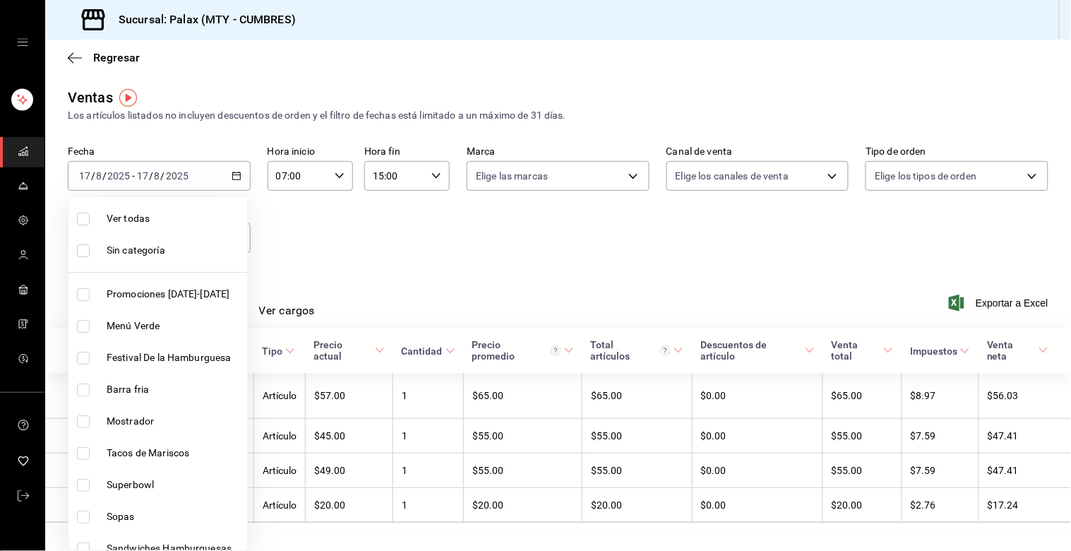
click at [234, 241] on body "Sucursal: Palax (MTY - CUMBRES) Regresar Ventas Los artículos listados no inclu…" at bounding box center [535, 275] width 1071 height 551
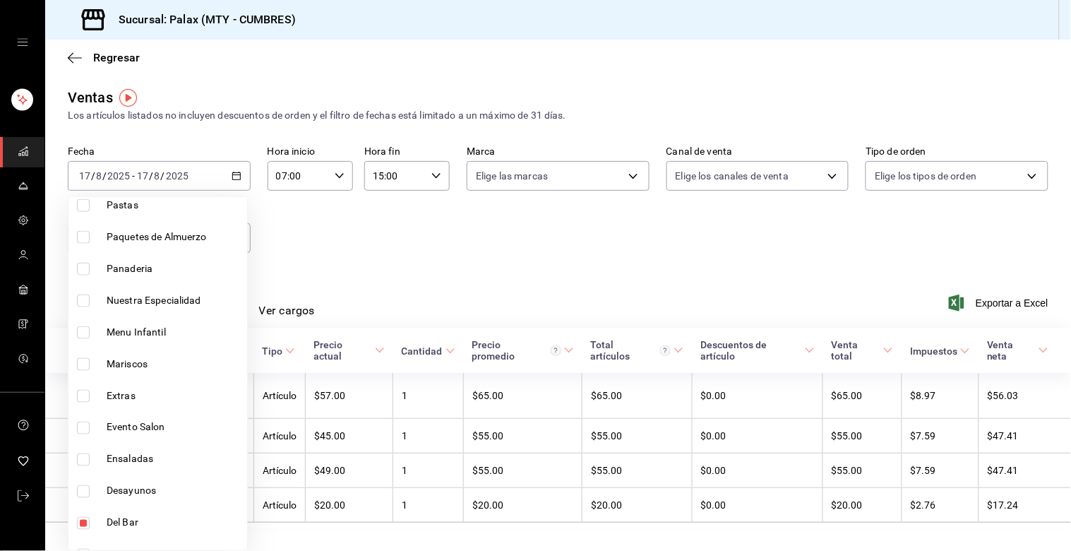
scroll to position [706, 0]
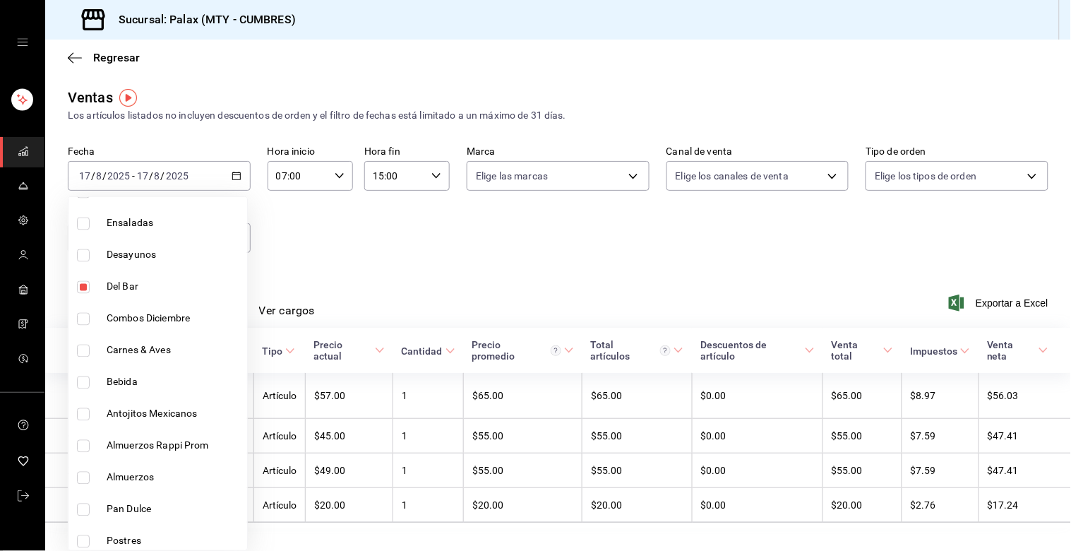
click at [83, 288] on input "checkbox" at bounding box center [83, 287] width 13 height 13
checkbox input "false"
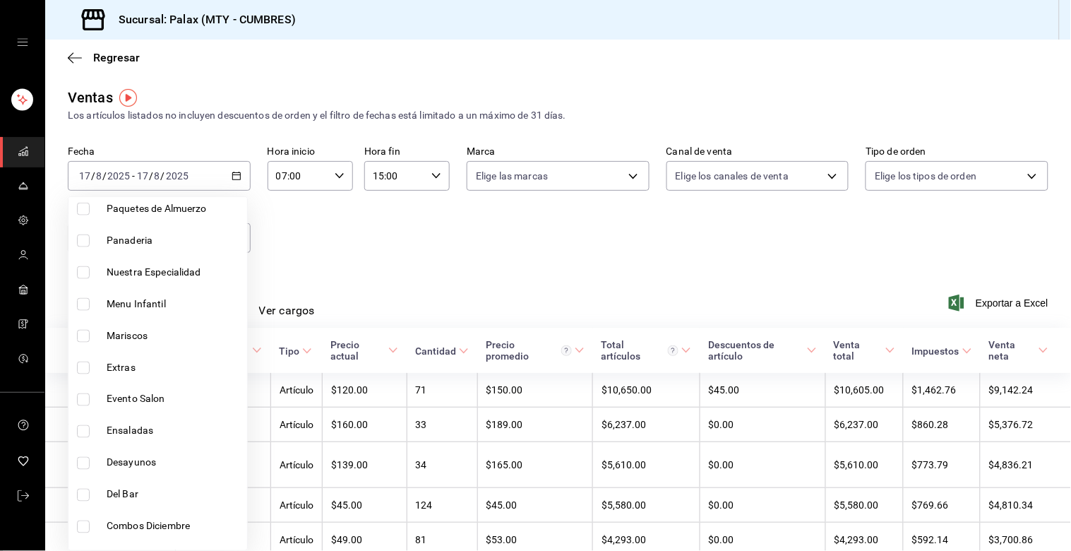
scroll to position [313, 0]
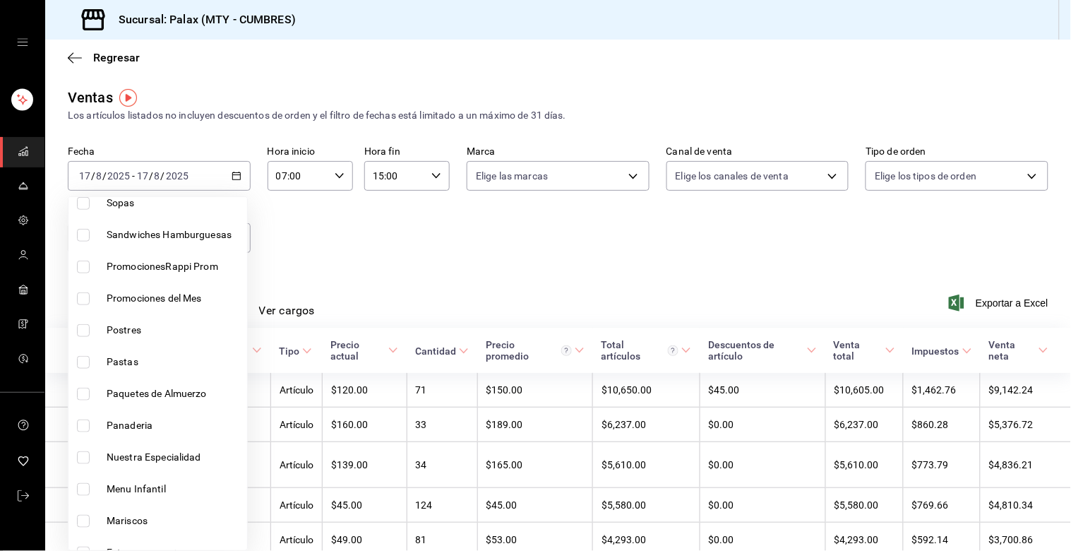
click at [83, 423] on input "checkbox" at bounding box center [83, 425] width 13 height 13
checkbox input "true"
type input "c1857e69-1263-4738-8070-fa69687f0395"
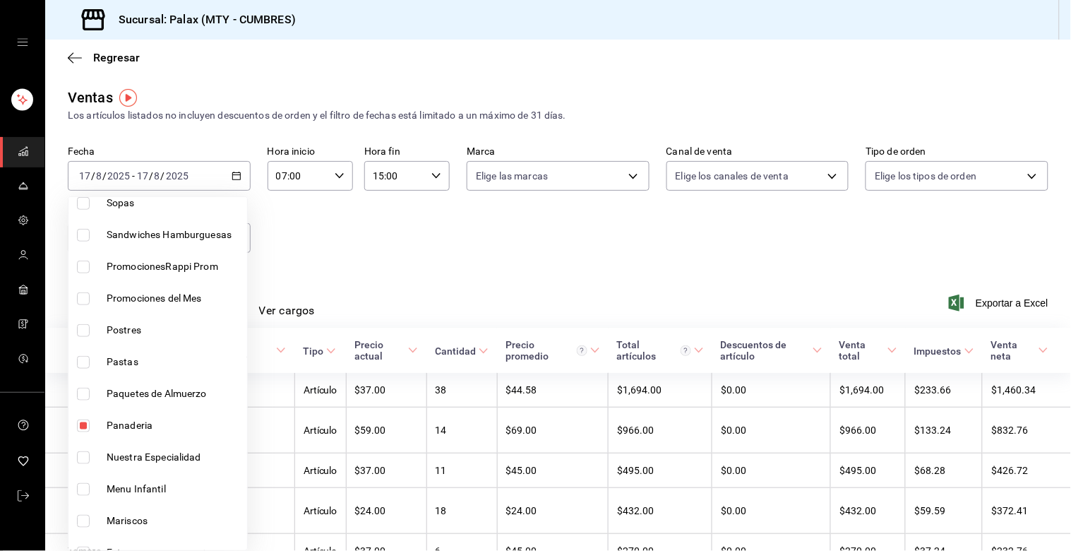
click at [387, 285] on div at bounding box center [535, 275] width 1071 height 551
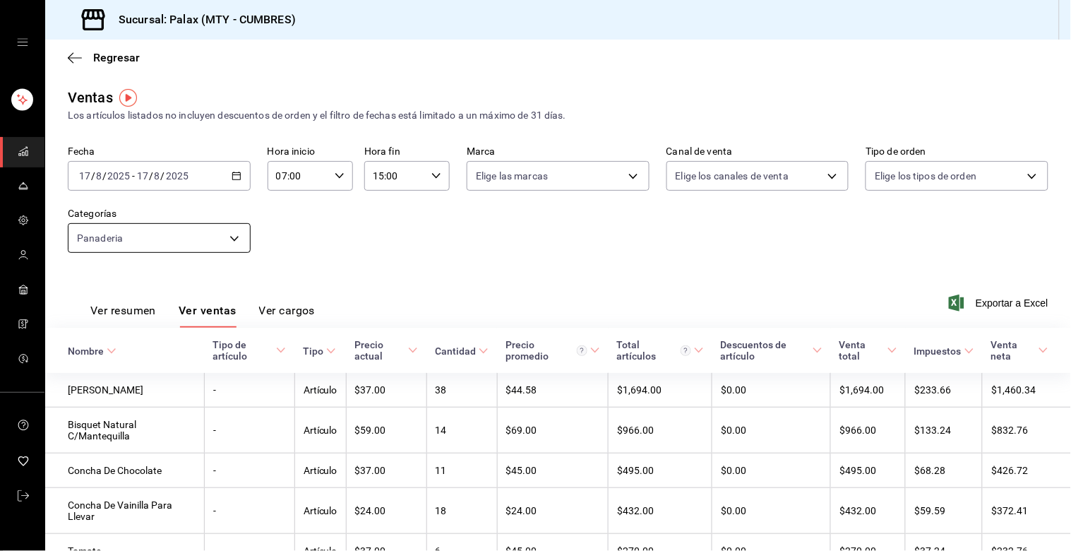
click at [229, 238] on body "Sucursal: Palax (MTY - CUMBRES) Regresar Ventas Los artículos listados no inclu…" at bounding box center [535, 275] width 1071 height 551
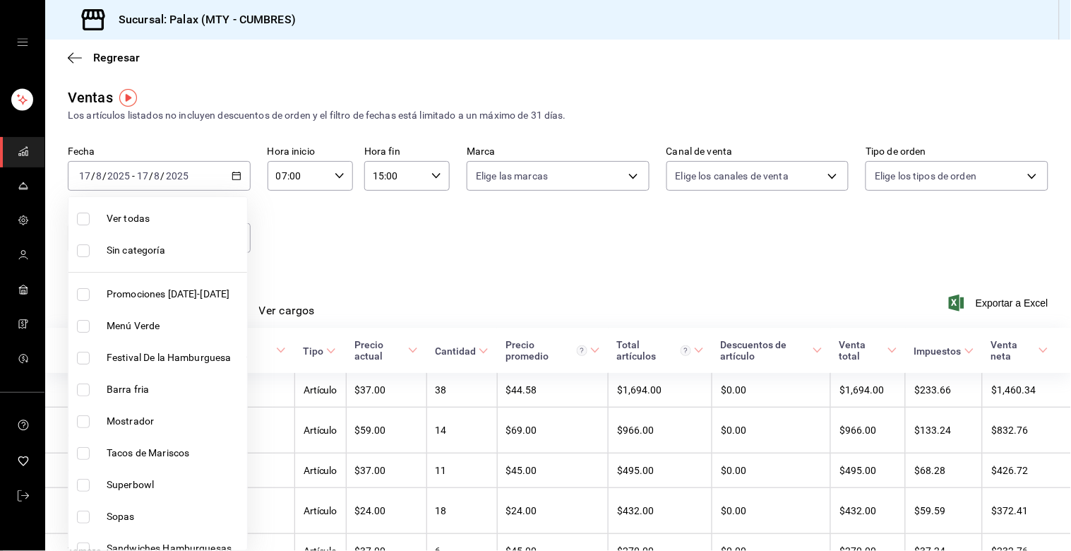
scroll to position [313, 0]
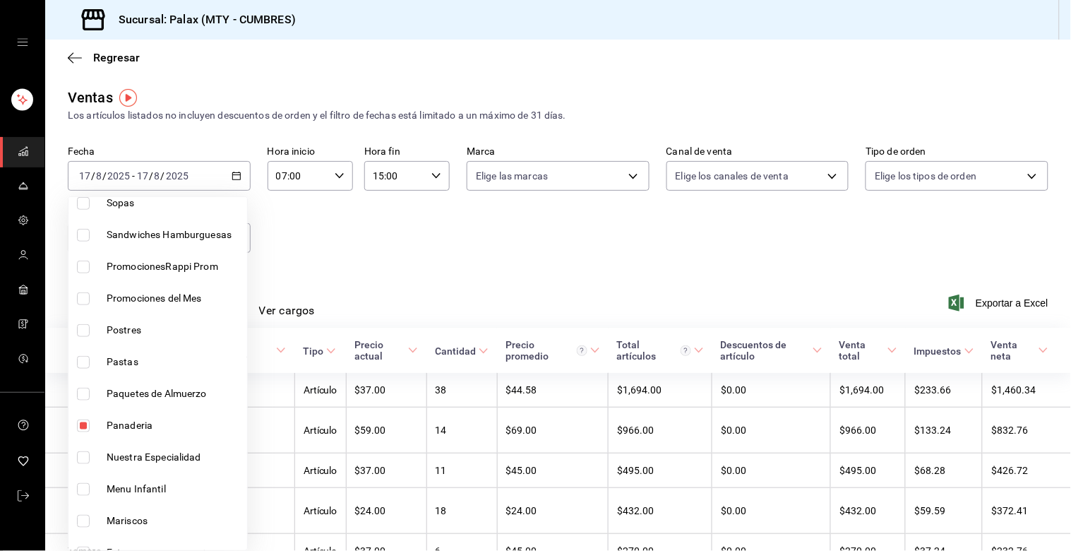
click at [83, 420] on input "checkbox" at bounding box center [83, 425] width 13 height 13
checkbox input "false"
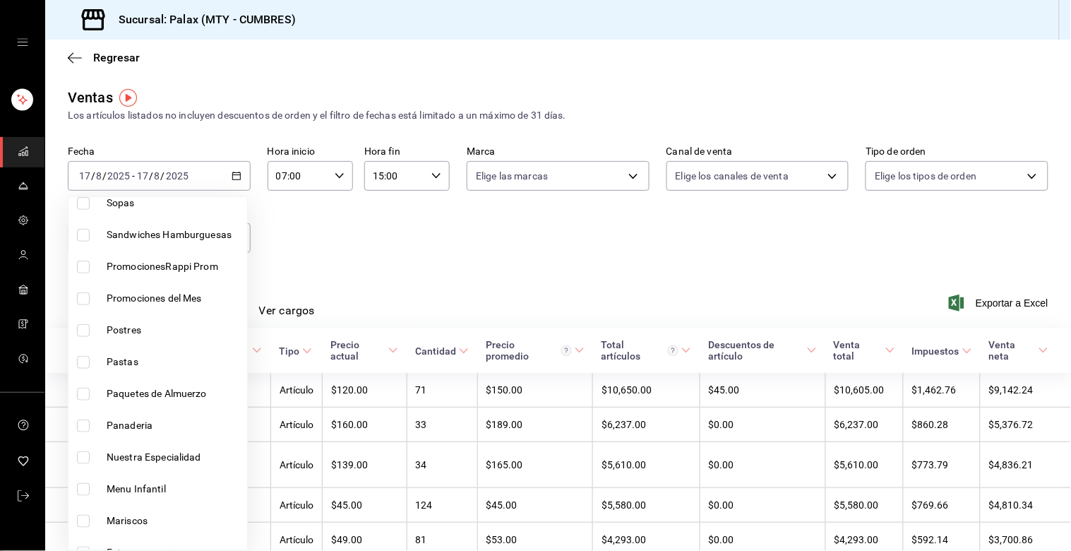
click at [81, 330] on input "checkbox" at bounding box center [83, 330] width 13 height 13
checkbox input "true"
type input "6970ed2c-64d9-4fee-a1ac-8fe23c7e63ab"
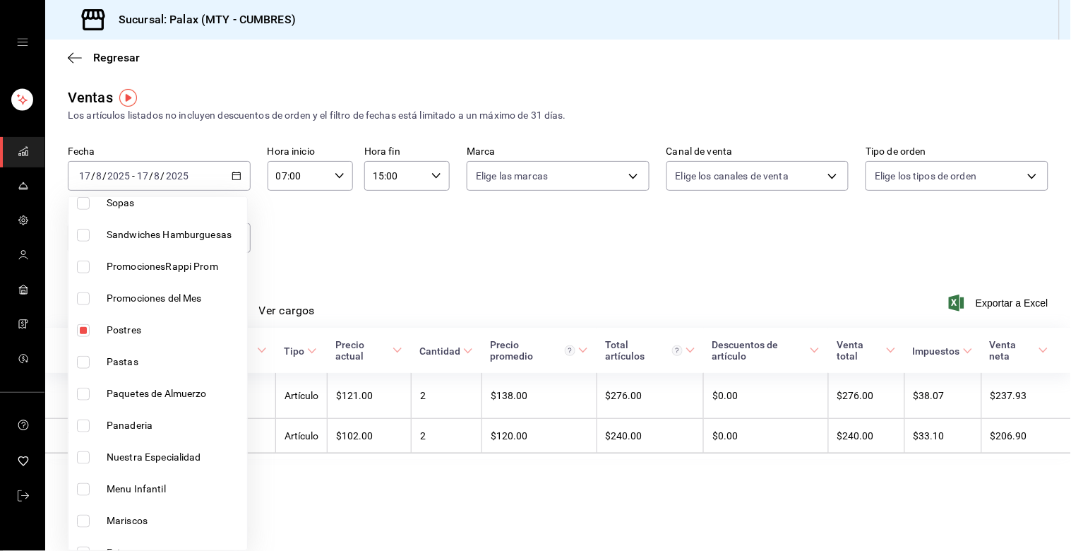
click at [408, 228] on div at bounding box center [535, 275] width 1071 height 551
